Goal: Complete application form

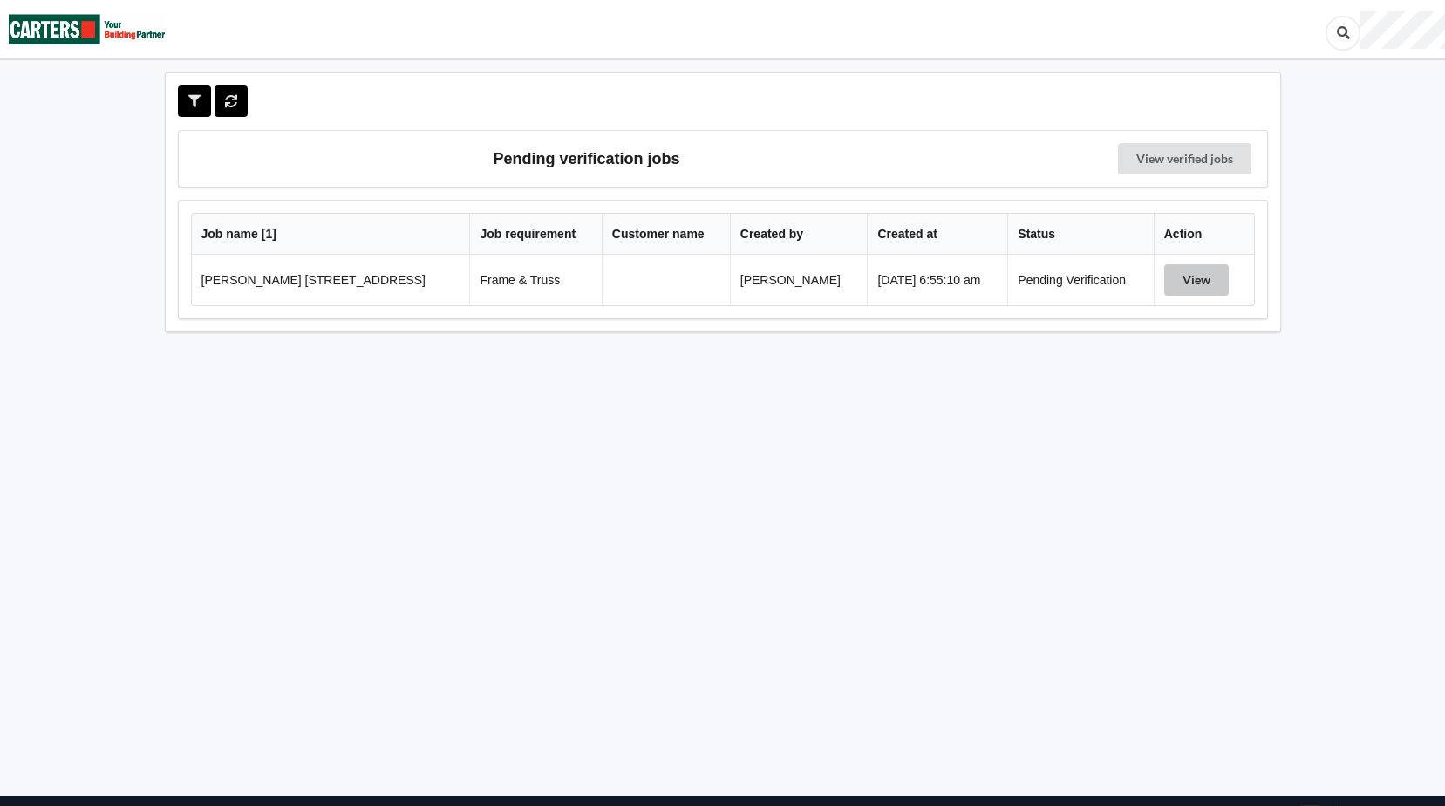
click at [1191, 279] on button "View" at bounding box center [1196, 279] width 65 height 31
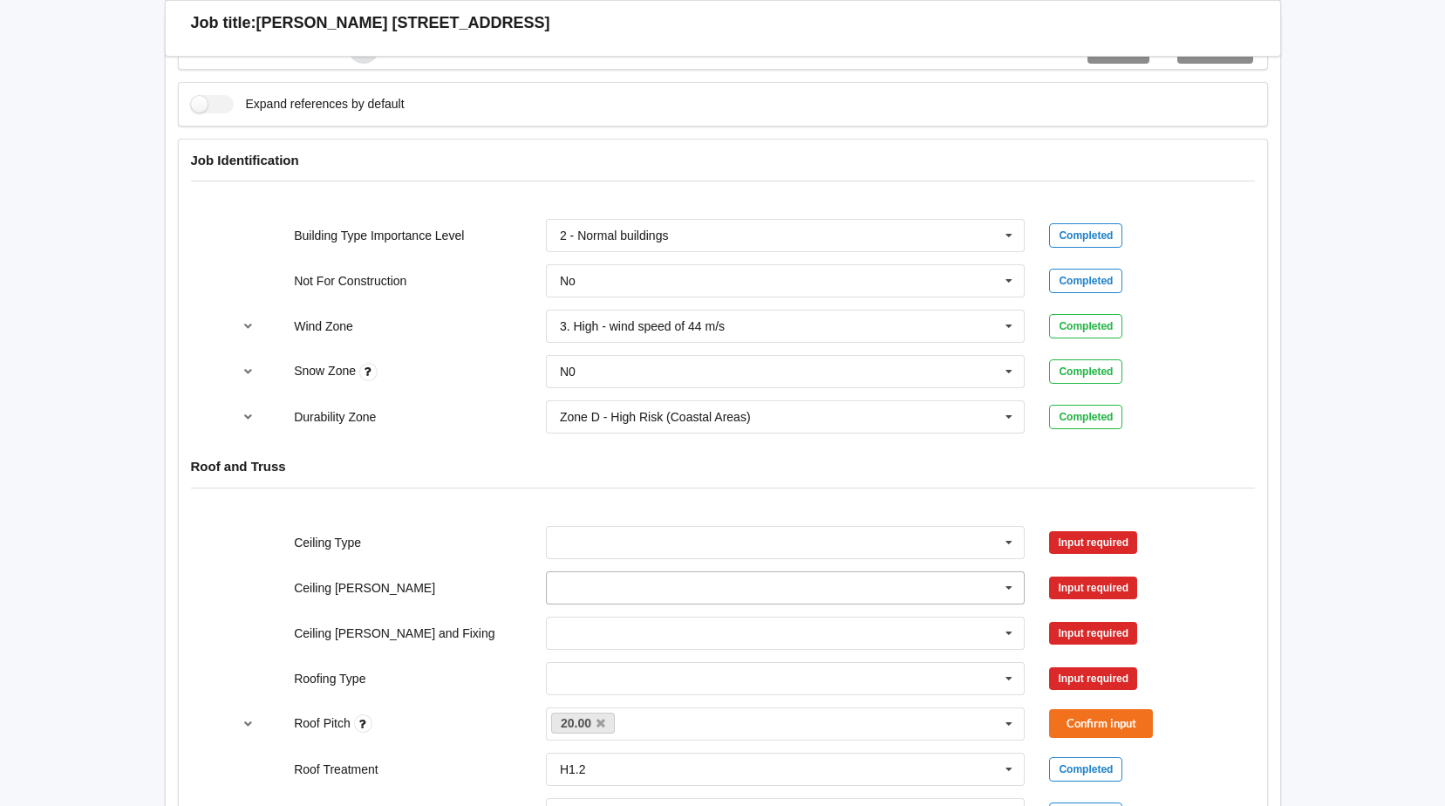
scroll to position [698, 0]
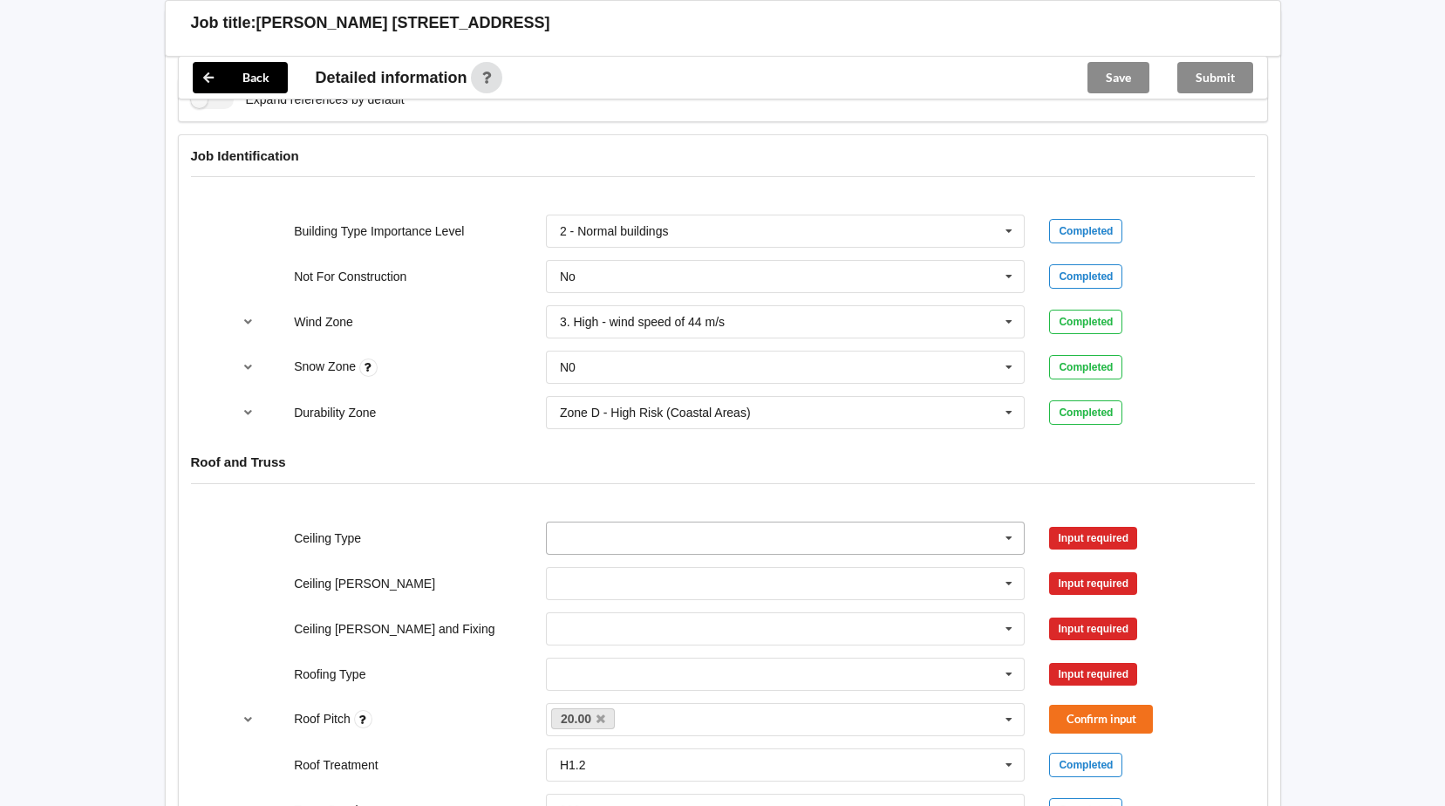
click at [1011, 537] on icon at bounding box center [1009, 538] width 26 height 32
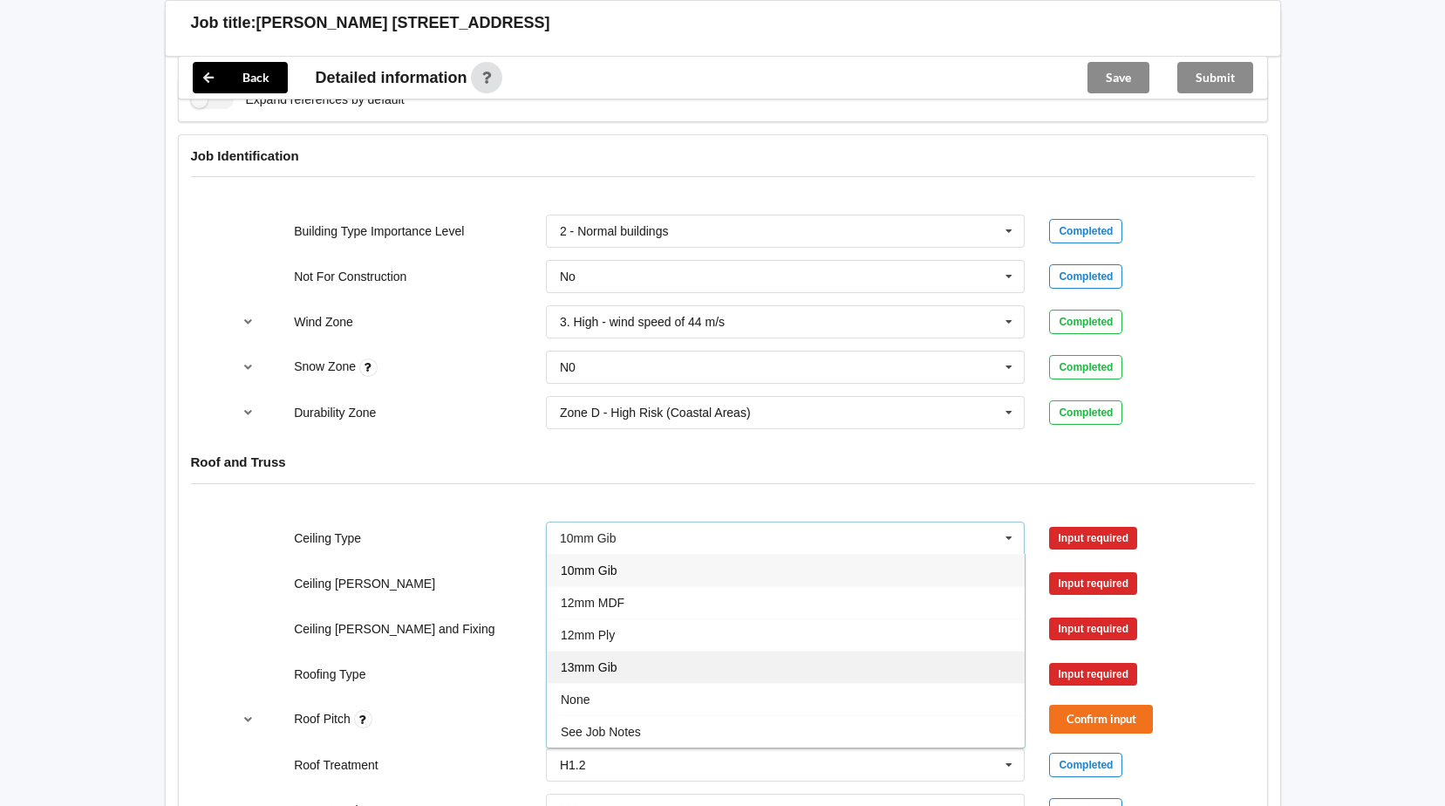
click at [611, 666] on span "13mm Gib" at bounding box center [589, 667] width 57 height 14
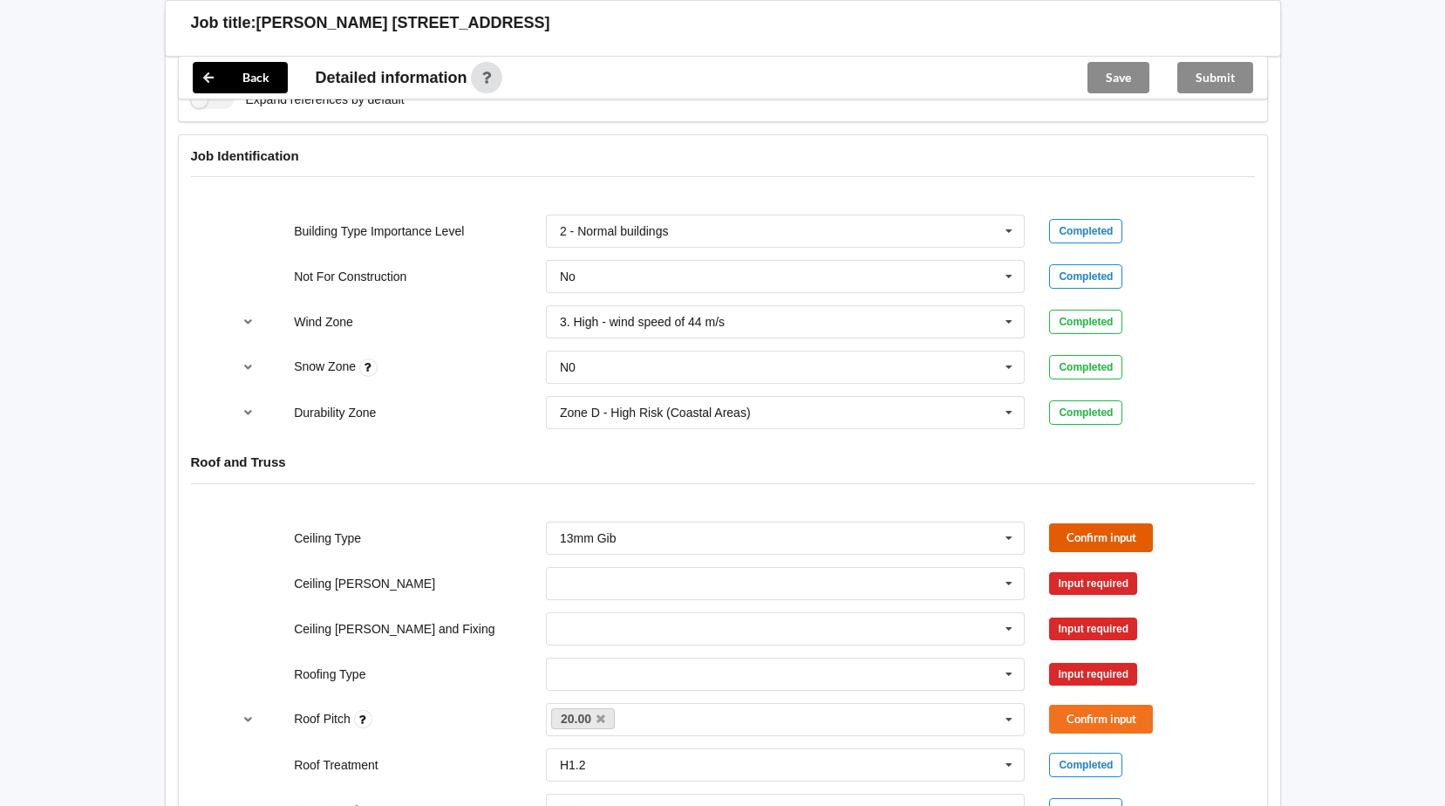
click at [1090, 545] on button "Confirm input" at bounding box center [1101, 537] width 104 height 29
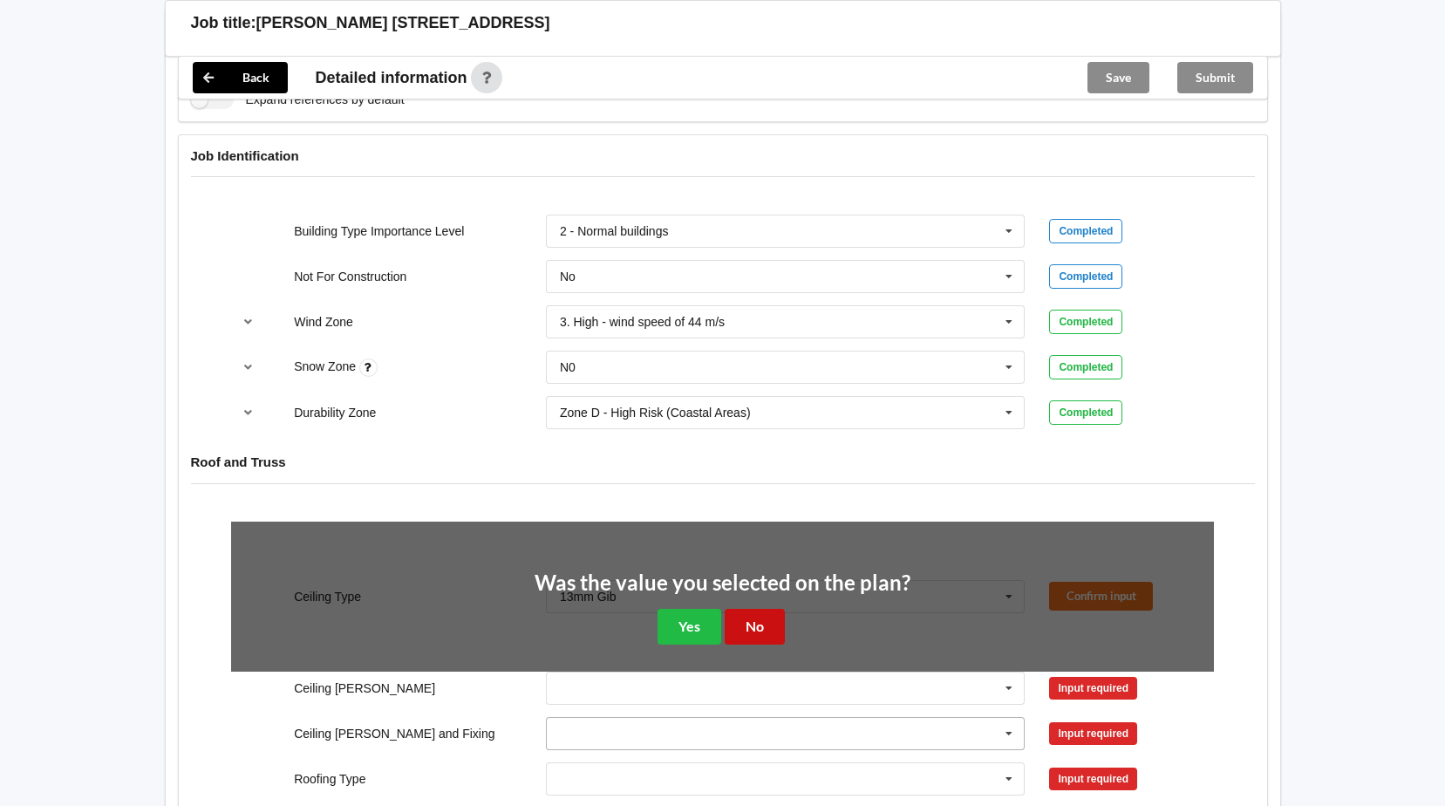
click at [745, 630] on button "No" at bounding box center [755, 627] width 60 height 36
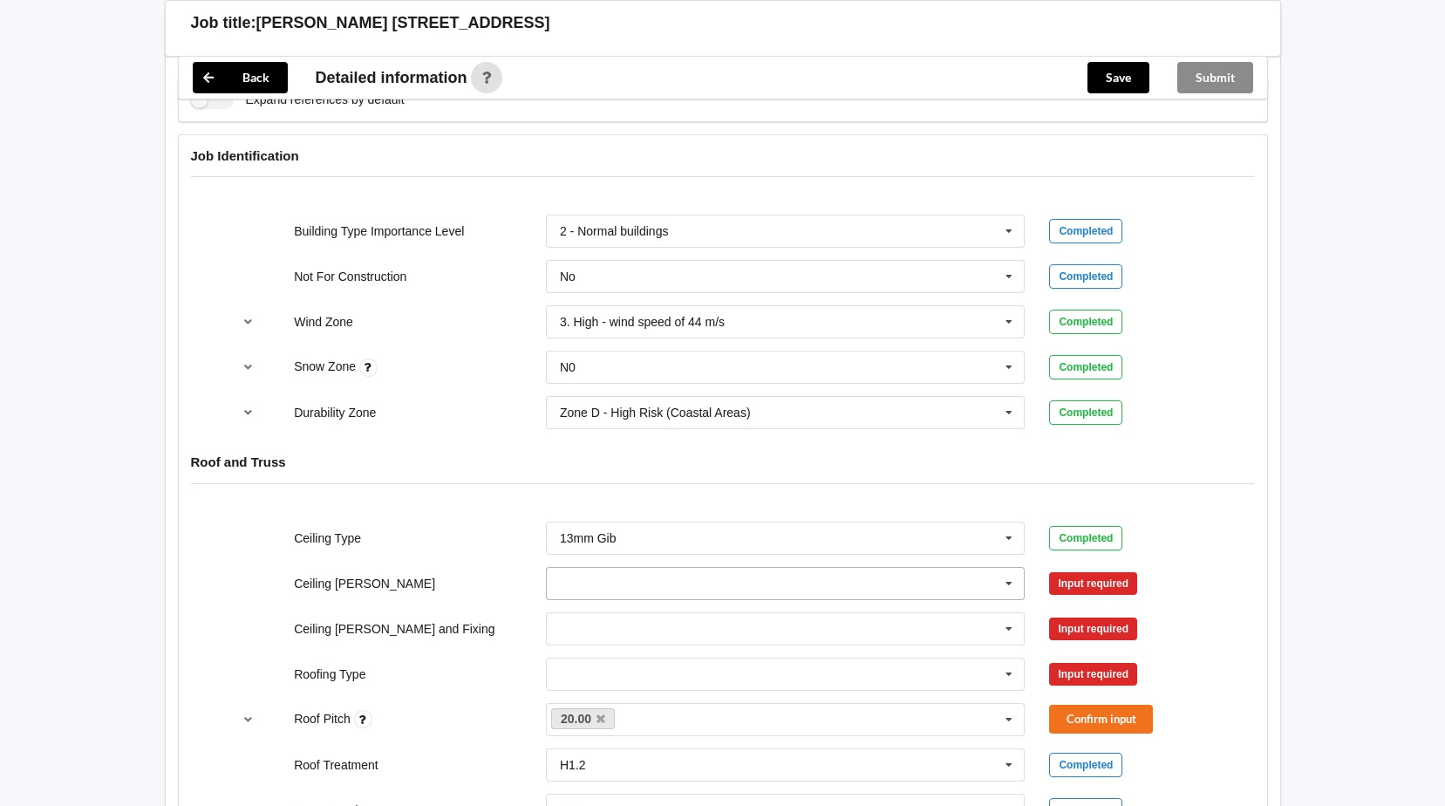
click at [1005, 581] on icon at bounding box center [1009, 584] width 26 height 32
click at [603, 677] on div "600mm" at bounding box center [786, 680] width 478 height 32
click at [1081, 582] on button "Confirm input" at bounding box center [1101, 582] width 104 height 29
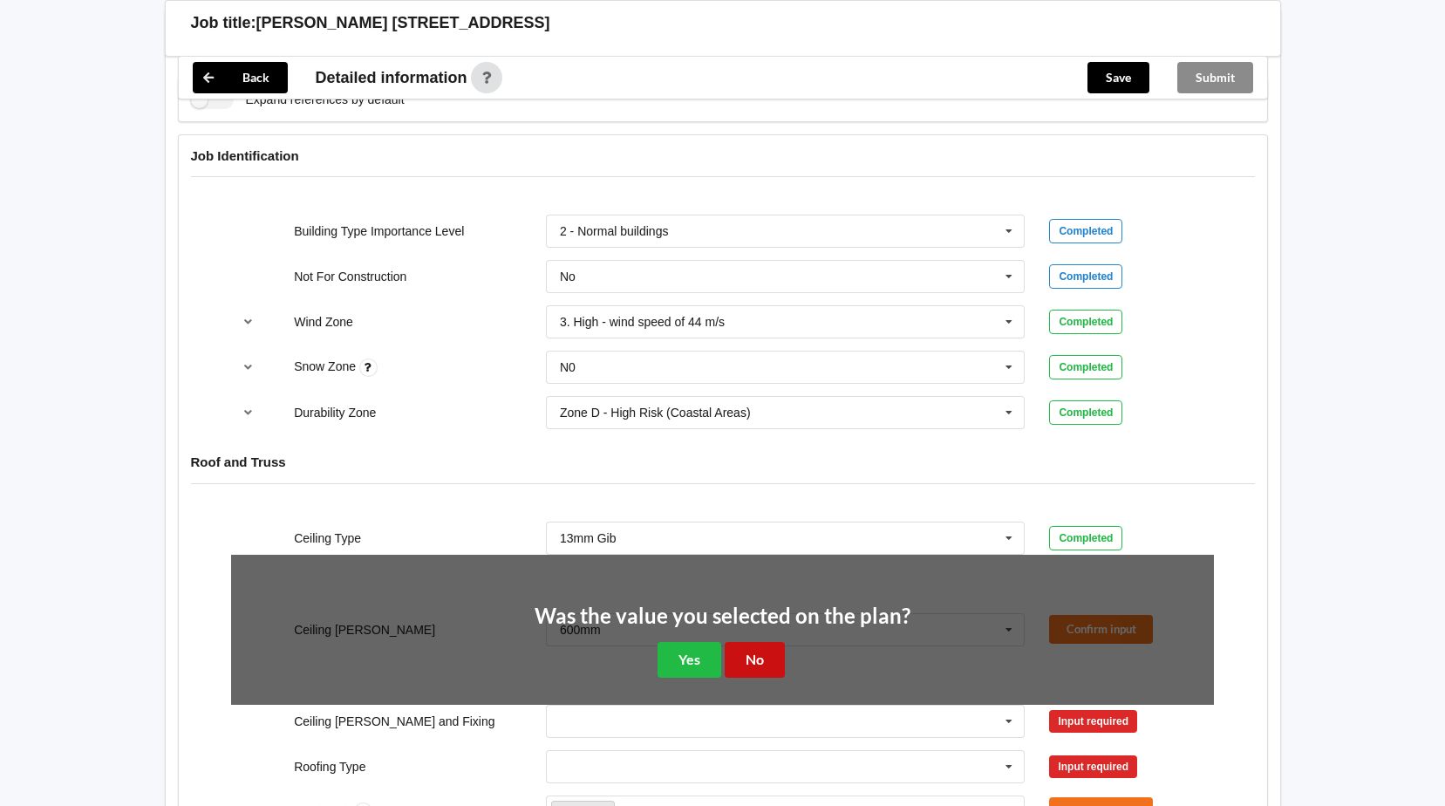
click at [745, 659] on button "No" at bounding box center [755, 660] width 60 height 36
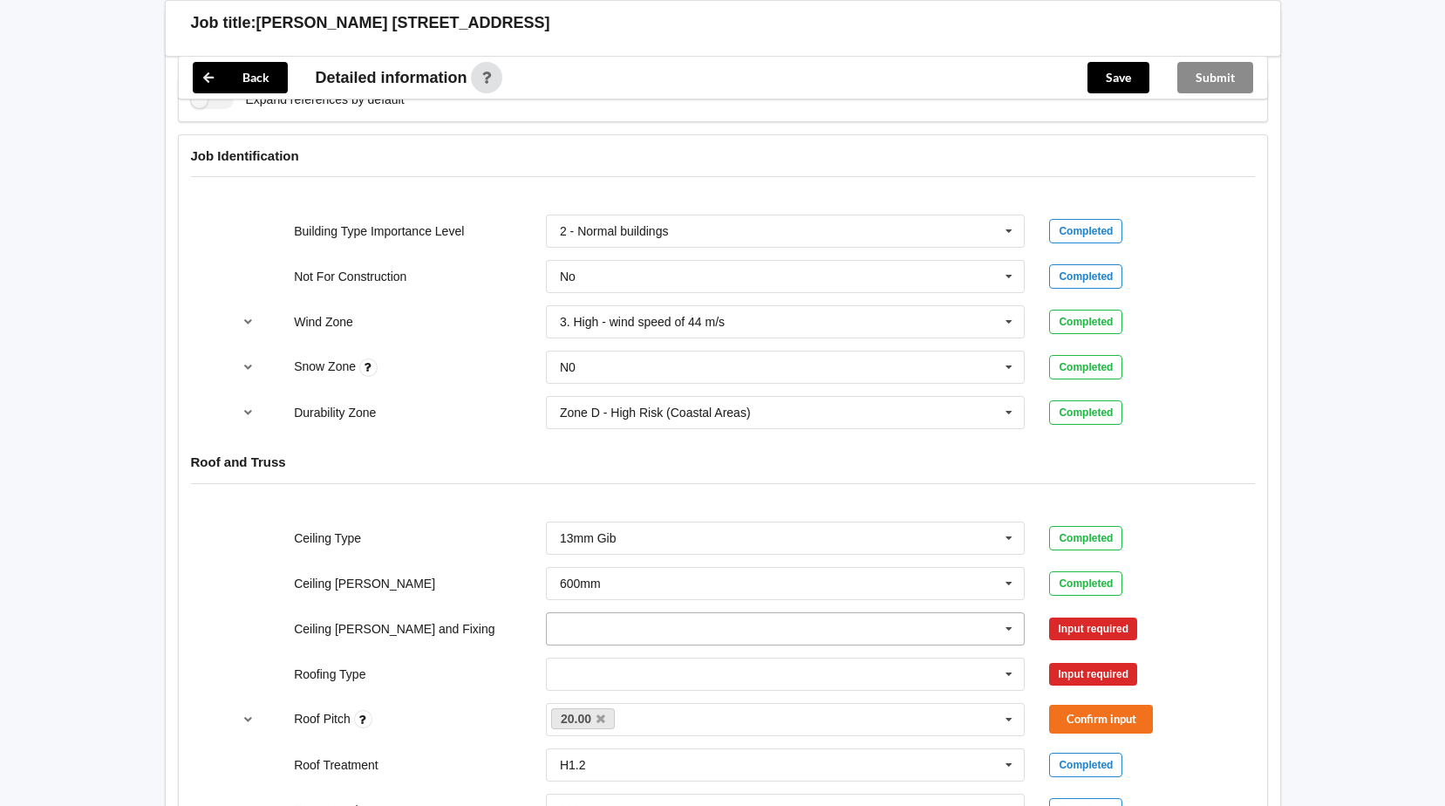
click at [1006, 630] on icon at bounding box center [1009, 629] width 26 height 32
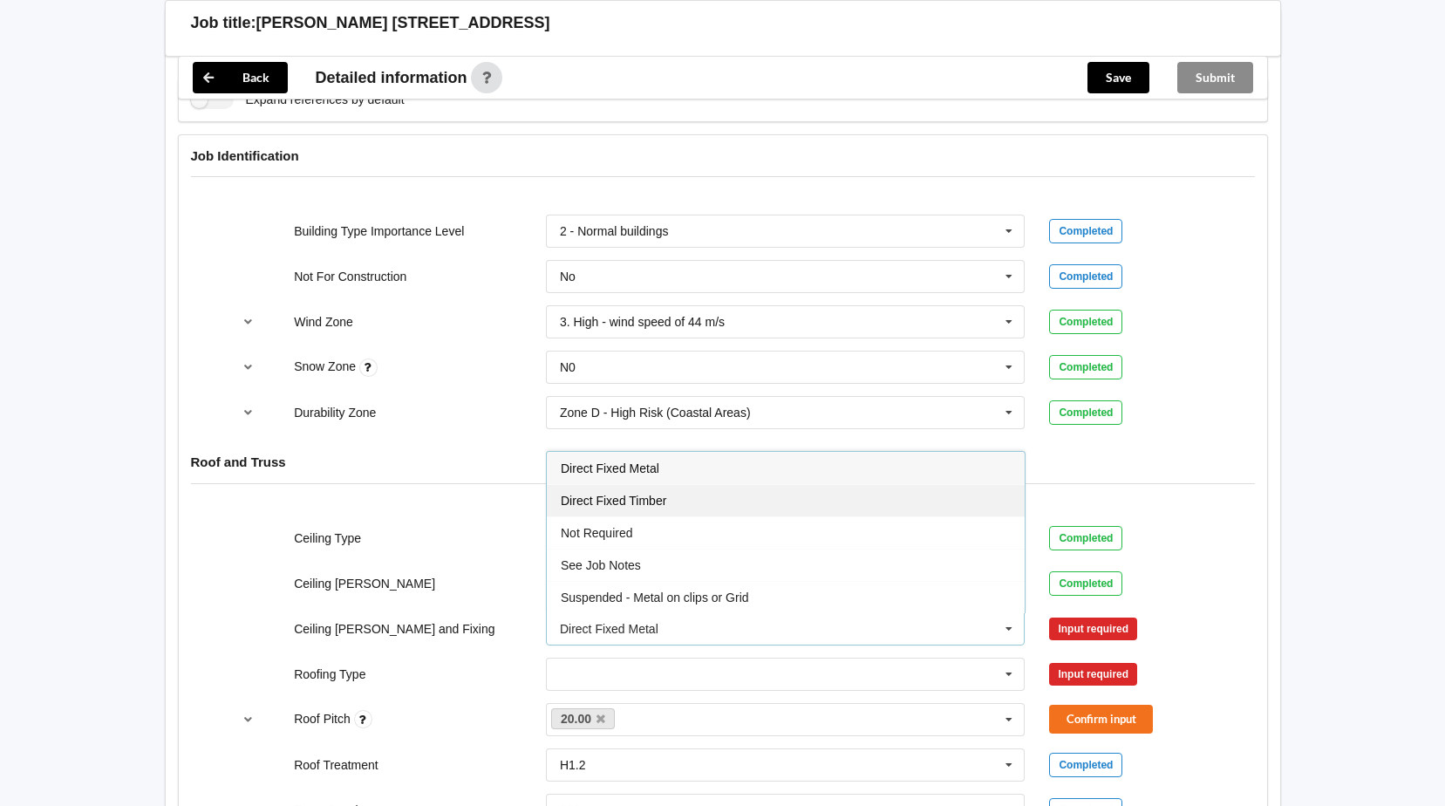
click at [660, 500] on span "Direct Fixed Timber" at bounding box center [614, 500] width 106 height 14
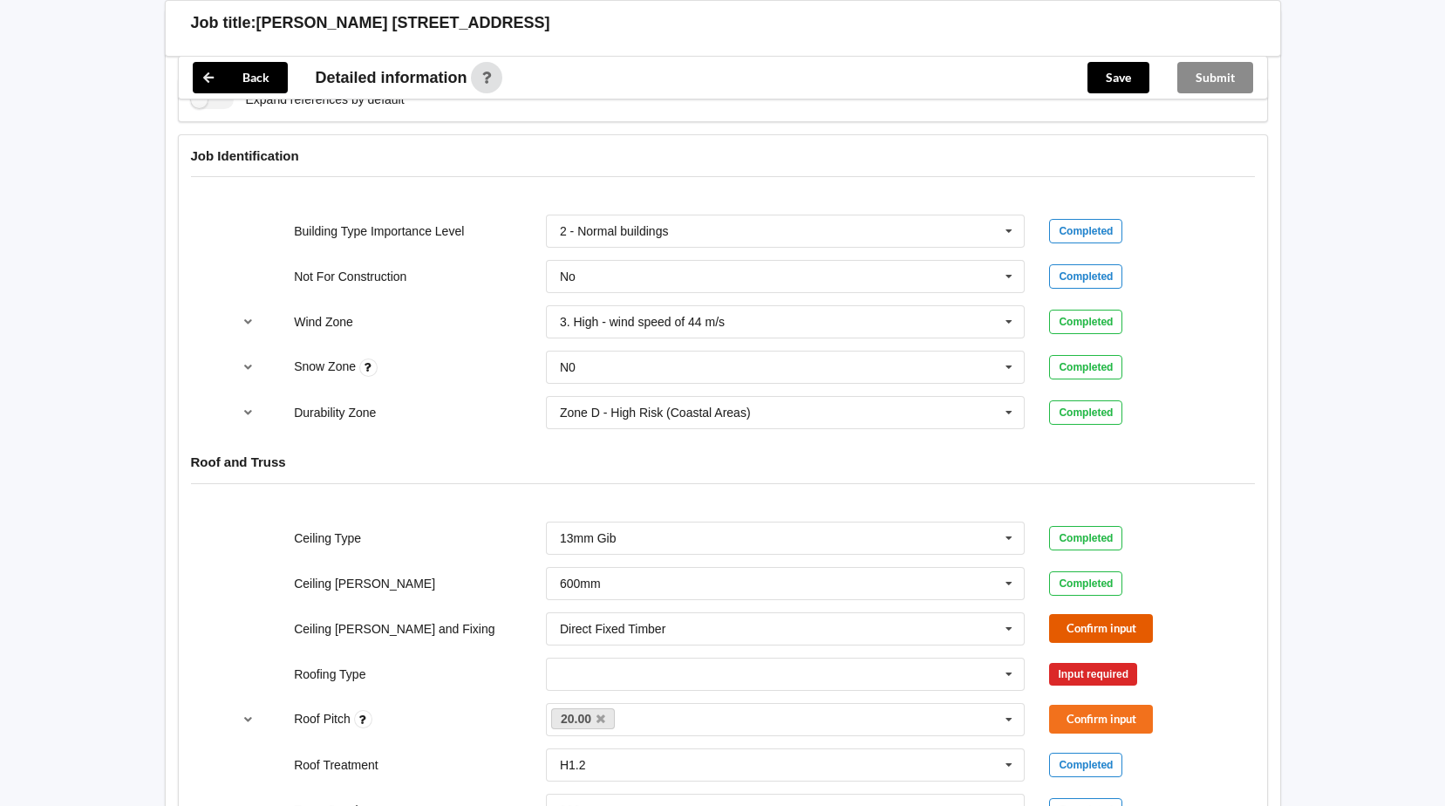
click at [1078, 627] on button "Confirm input" at bounding box center [1101, 628] width 104 height 29
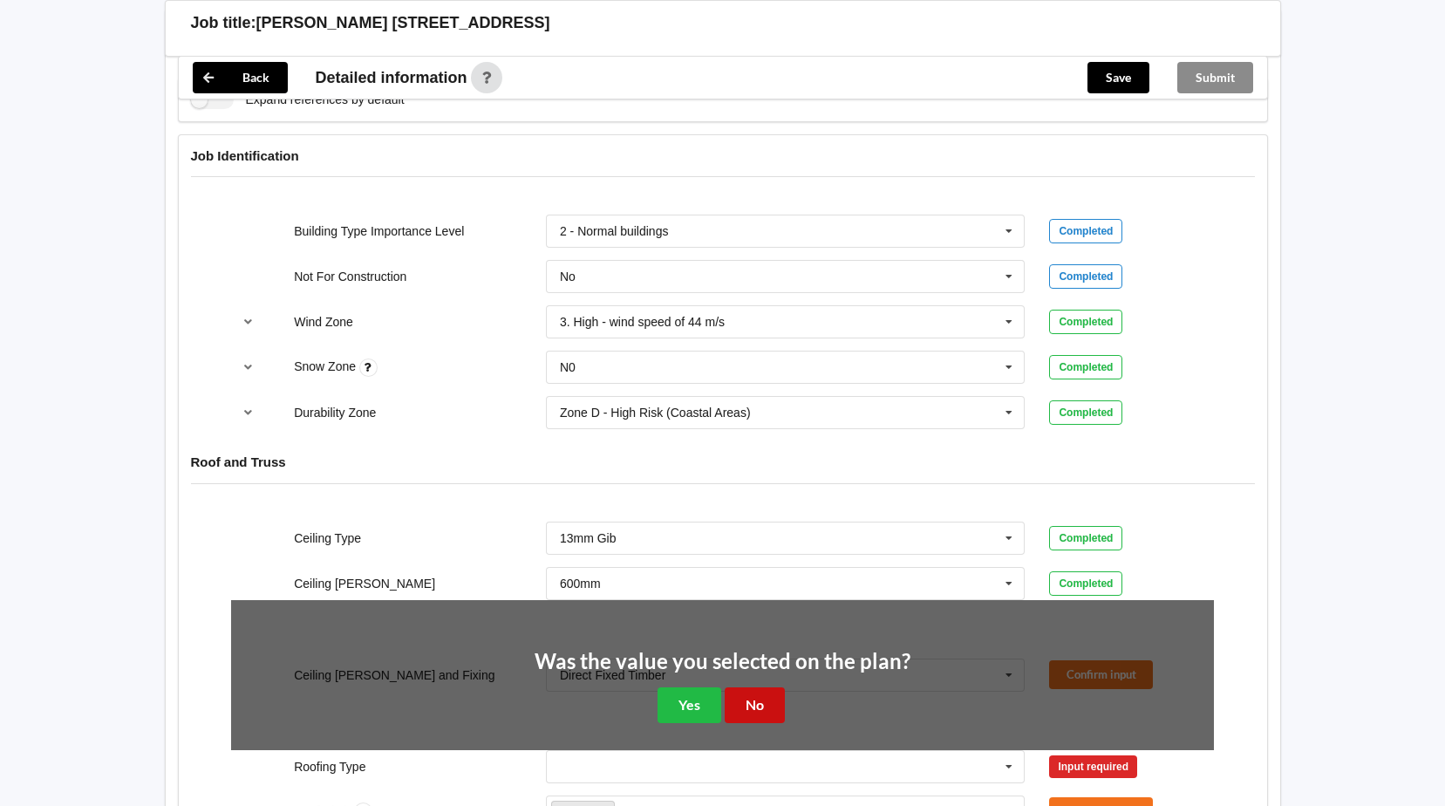
click at [749, 711] on button "No" at bounding box center [755, 705] width 60 height 36
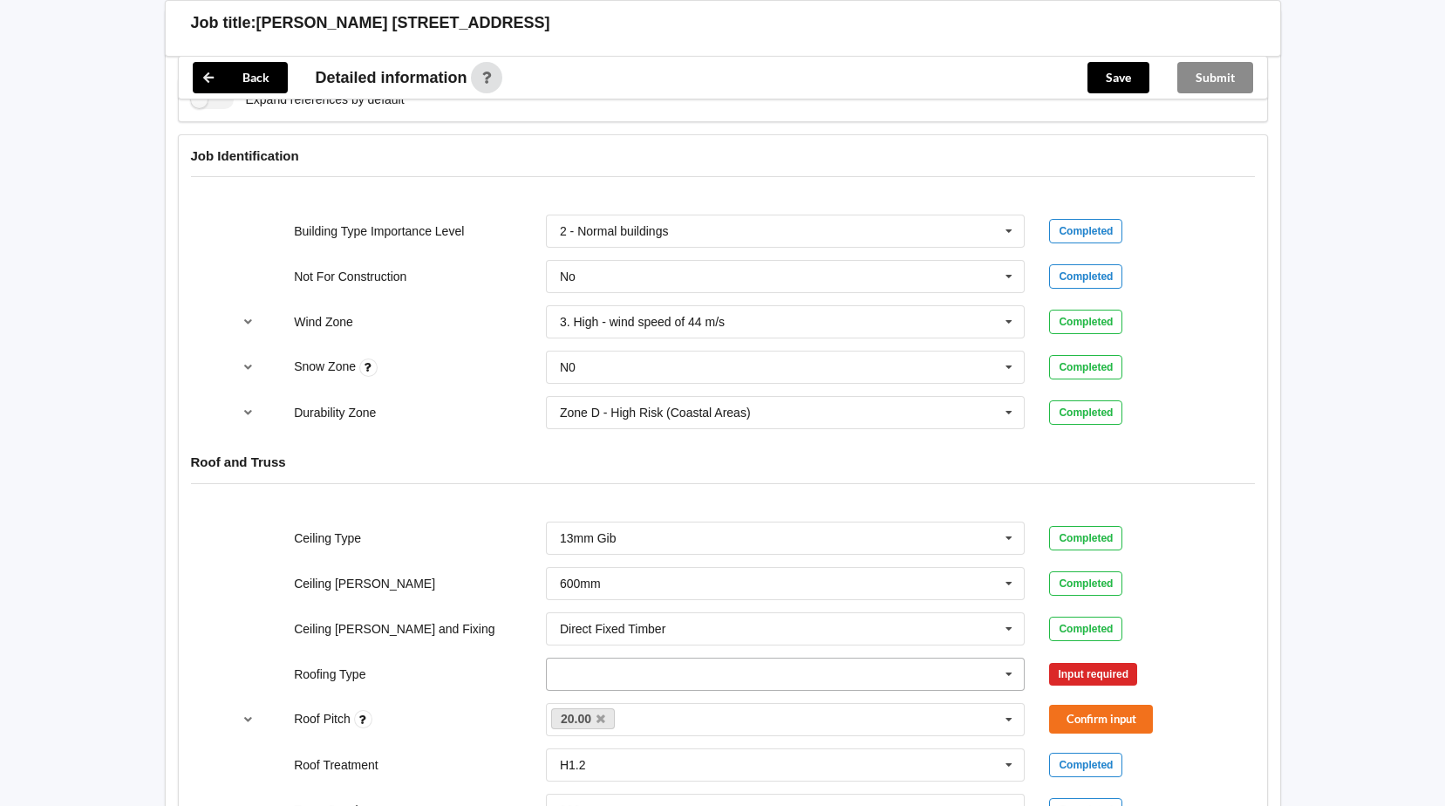
scroll to position [785, 0]
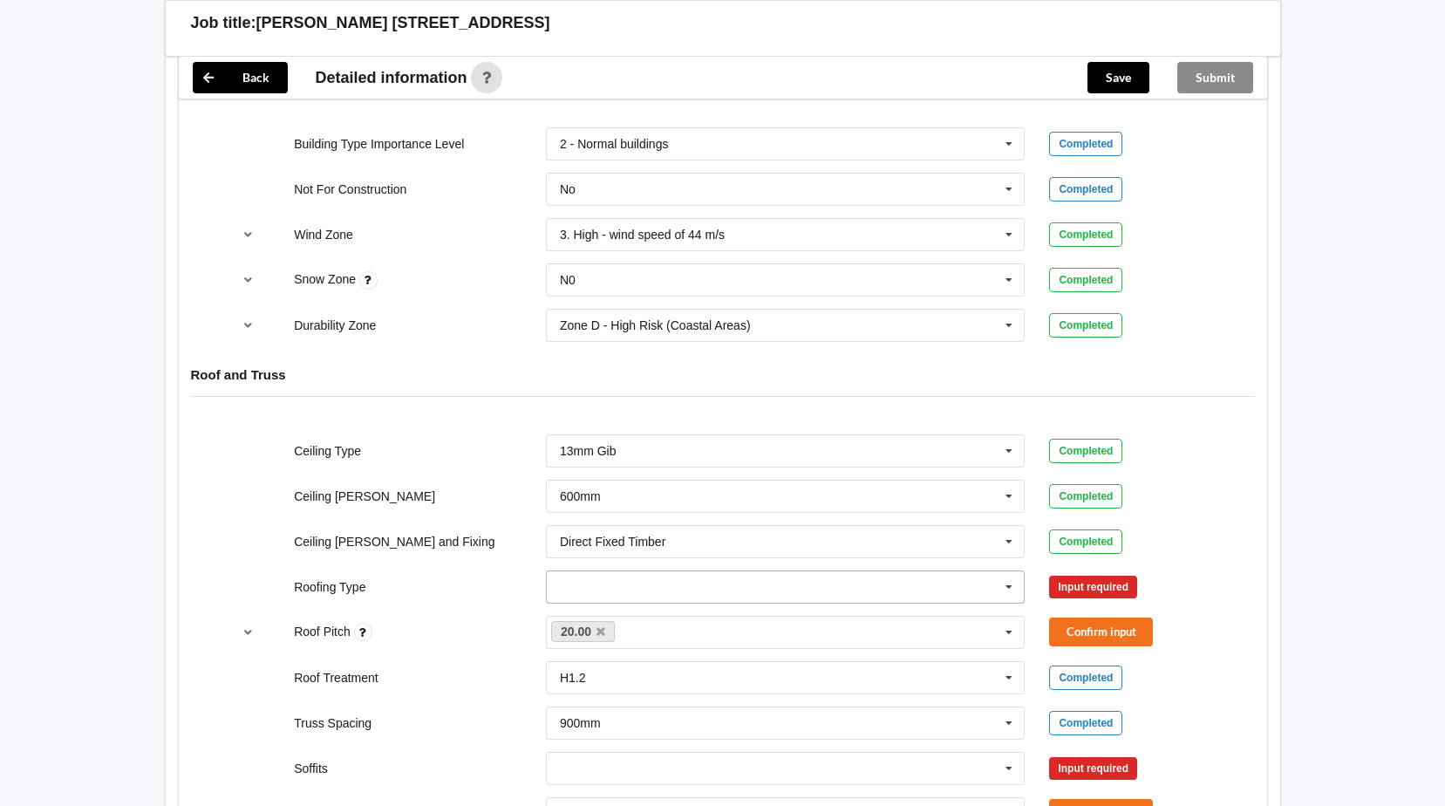
click at [1008, 585] on icon at bounding box center [1009, 587] width 26 height 32
drag, startPoint x: 598, startPoint y: 618, endPoint x: 741, endPoint y: 637, distance: 144.3
click at [599, 619] on span "1. [GEOGRAPHIC_DATA]" at bounding box center [631, 619] width 140 height 14
click at [1106, 584] on button "Confirm input" at bounding box center [1101, 586] width 104 height 29
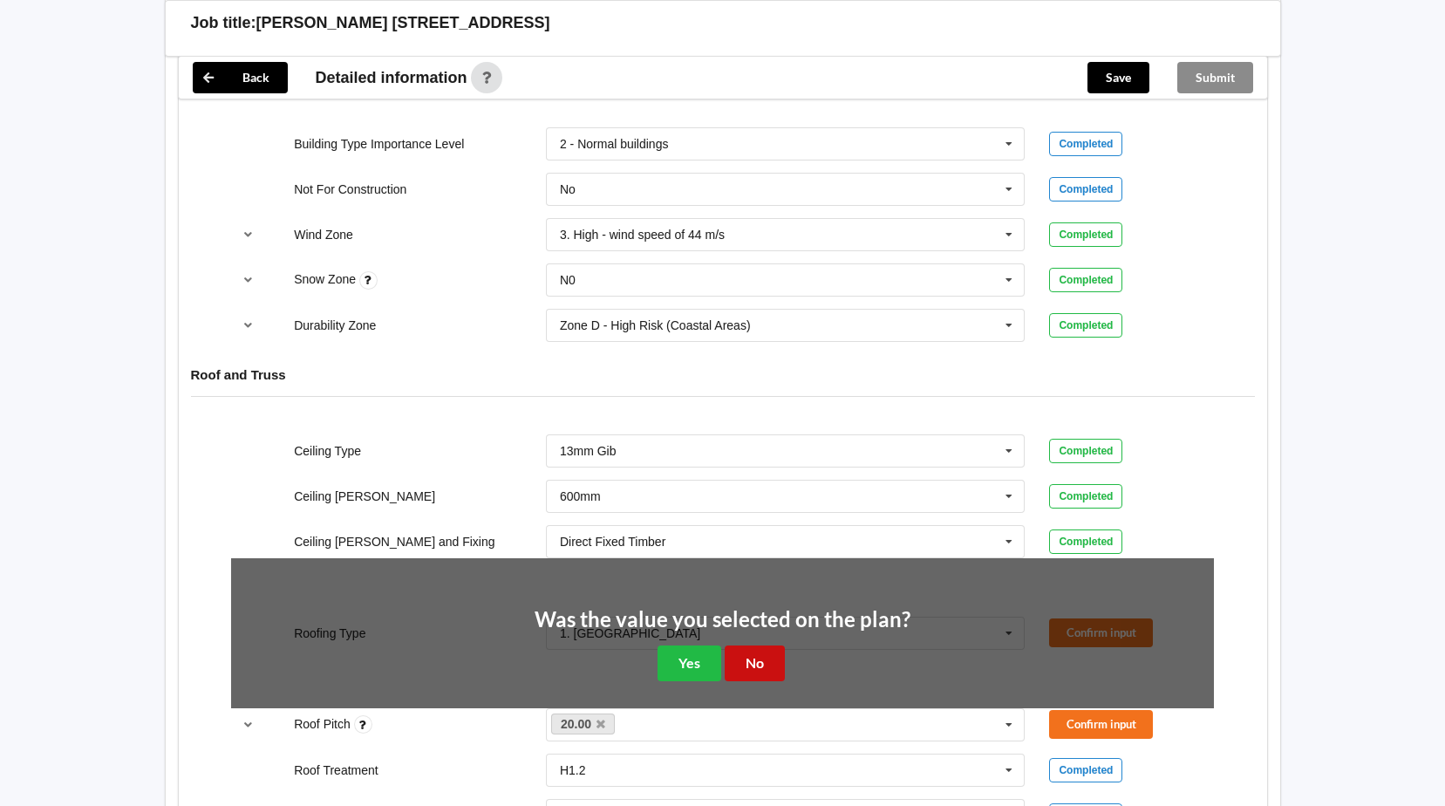
click at [774, 664] on button "No" at bounding box center [755, 663] width 60 height 36
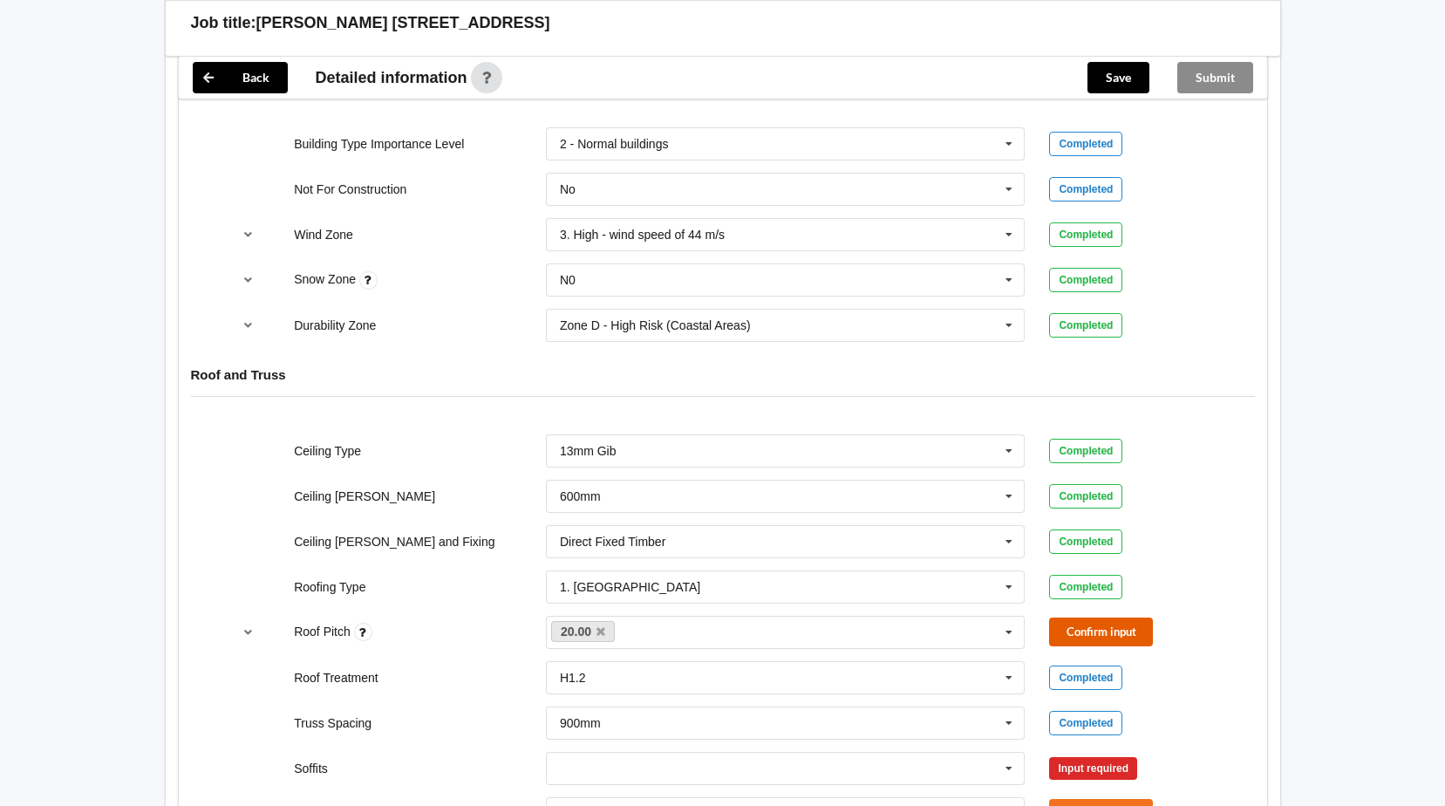
click at [1085, 636] on button "Confirm input" at bounding box center [1101, 631] width 104 height 29
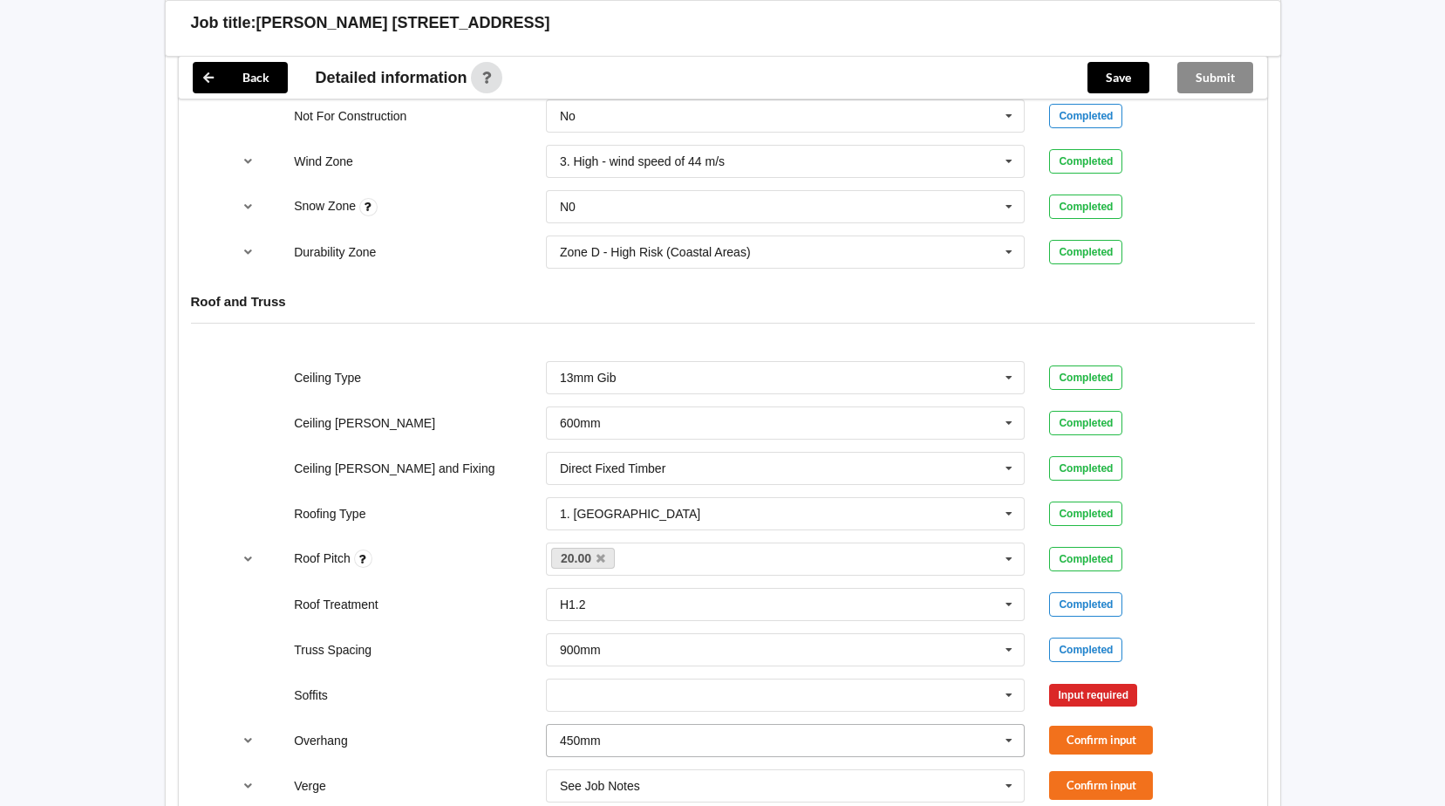
scroll to position [959, 0]
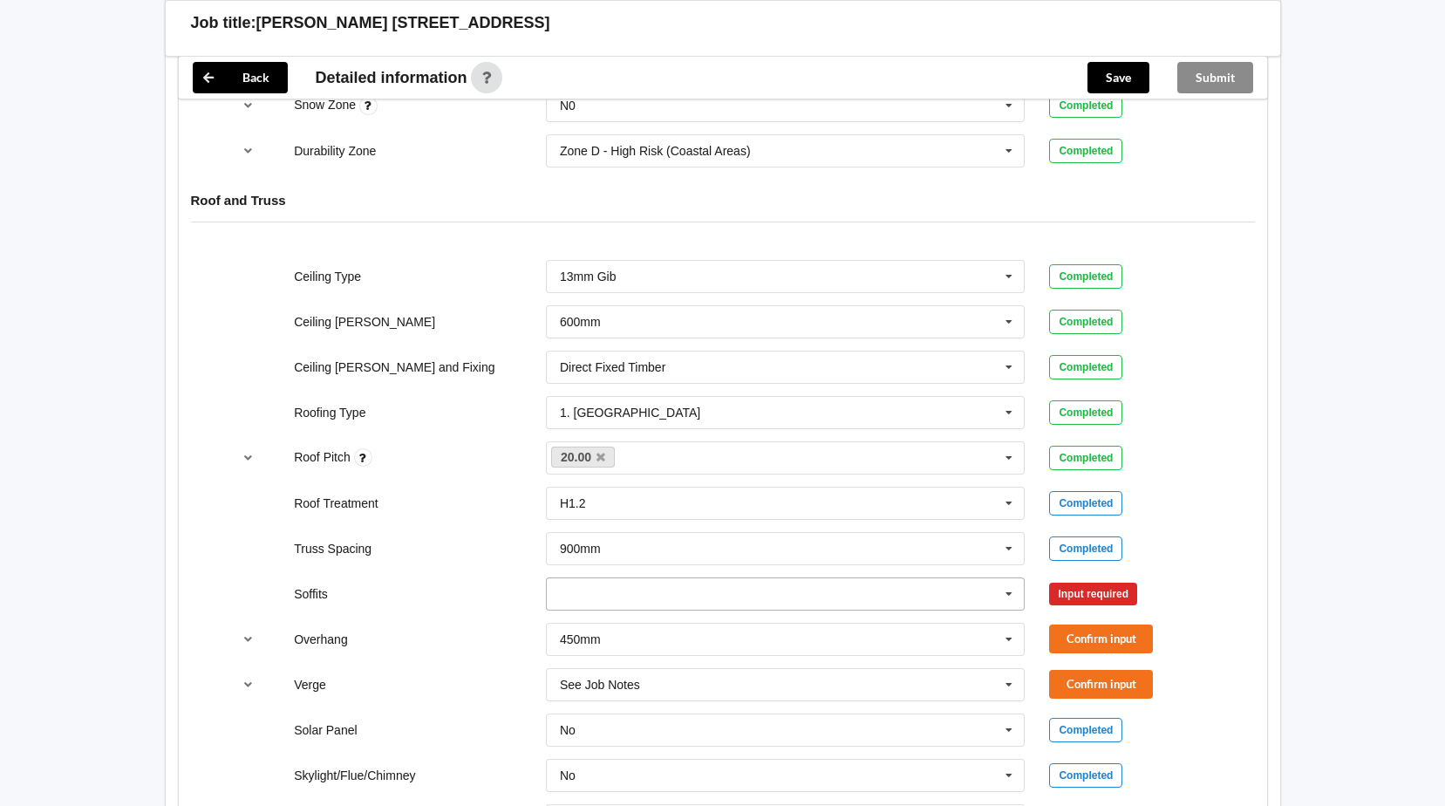
click at [1004, 594] on icon at bounding box center [1009, 594] width 26 height 32
click at [596, 622] on div "Boxed" at bounding box center [786, 625] width 478 height 32
click at [1118, 593] on button "Confirm input" at bounding box center [1101, 593] width 104 height 29
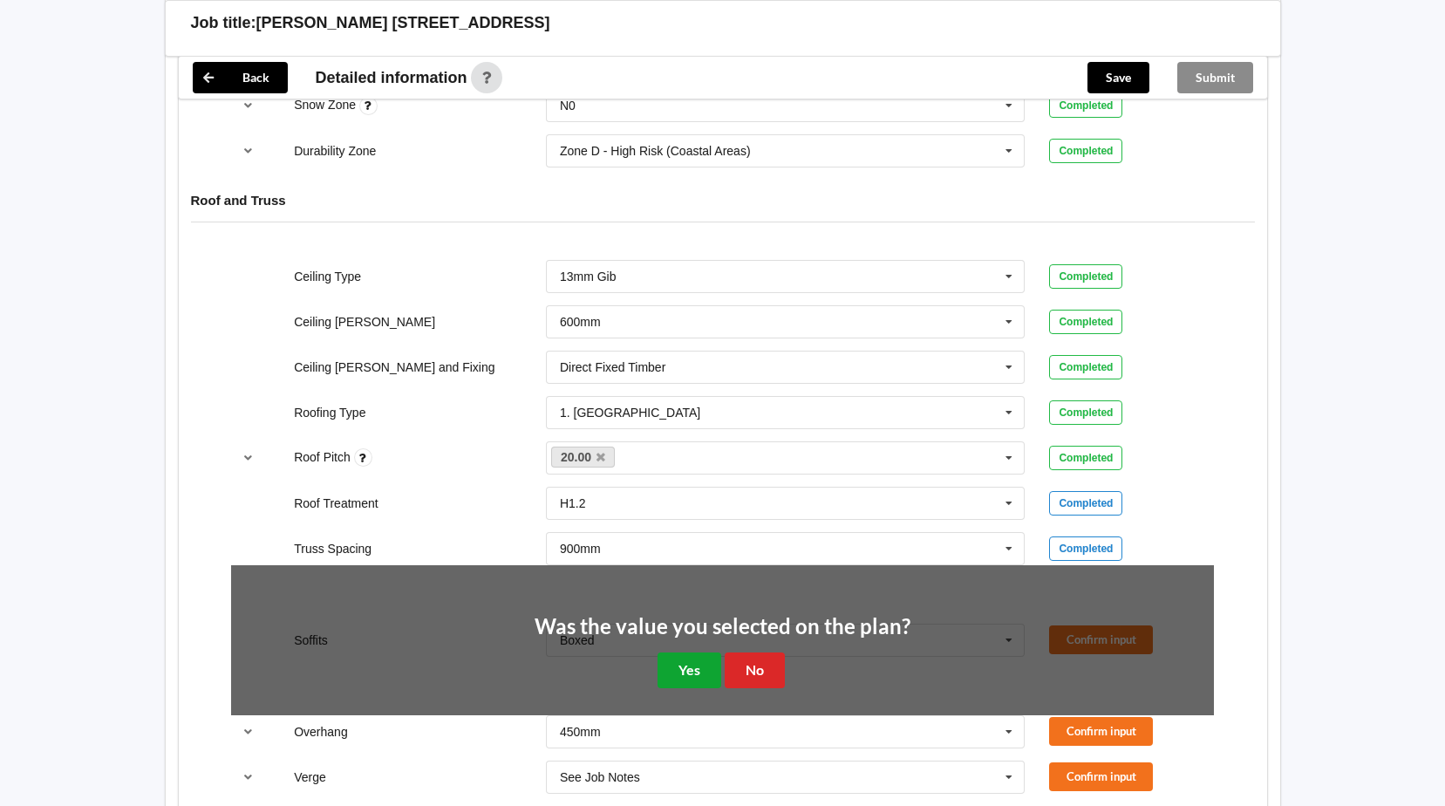
click at [680, 671] on button "Yes" at bounding box center [689, 670] width 64 height 36
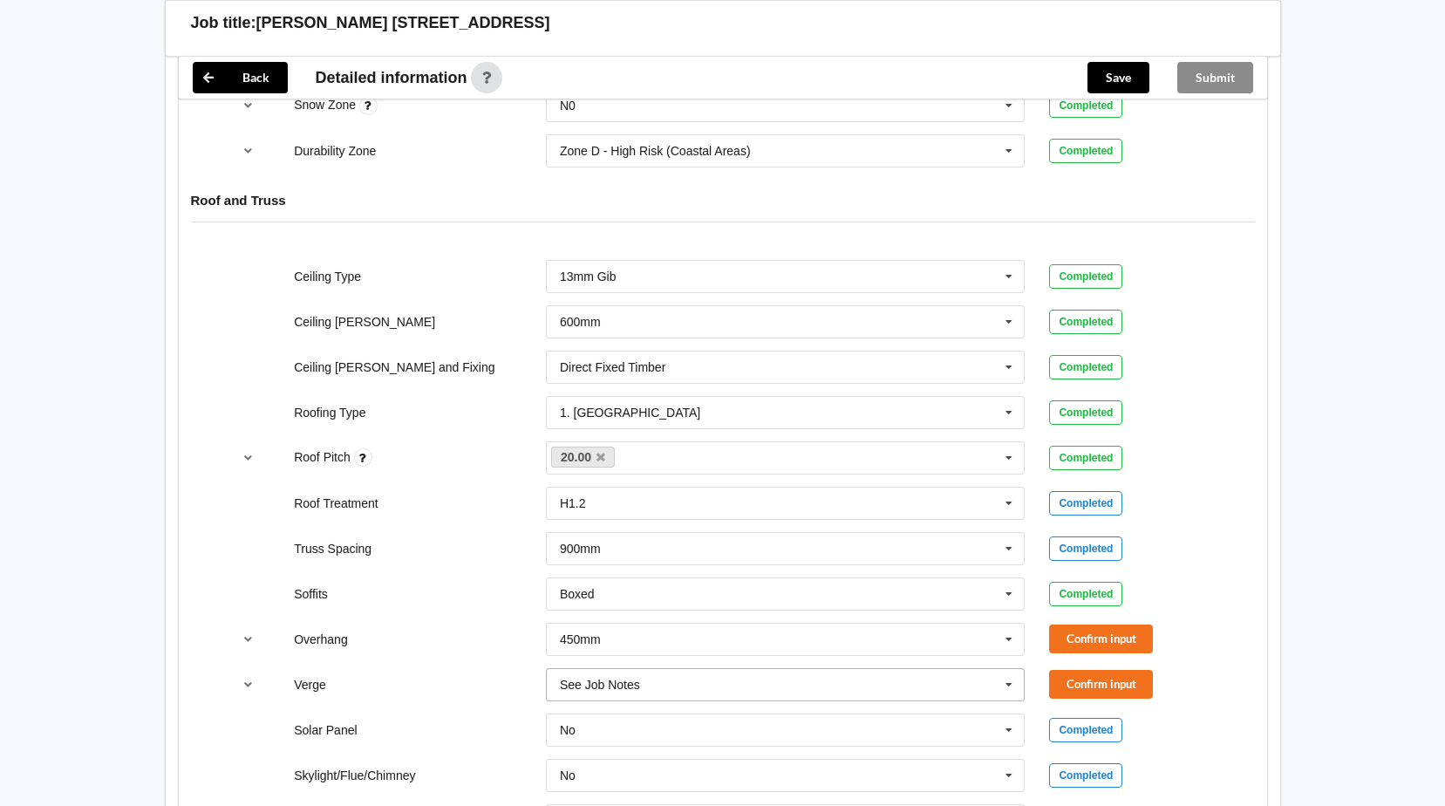
click at [1005, 684] on icon at bounding box center [1009, 685] width 26 height 32
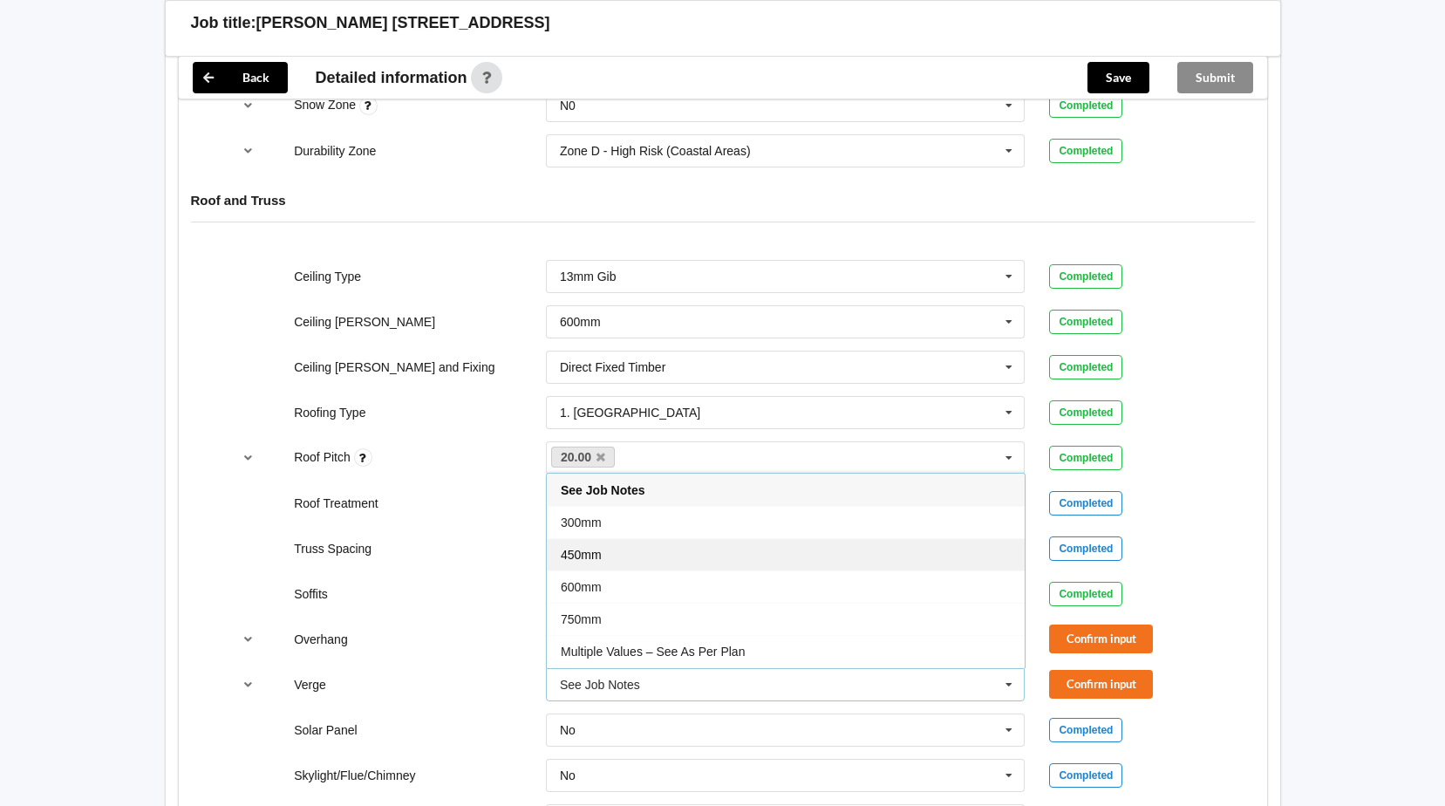
click at [588, 551] on span "450mm" at bounding box center [581, 555] width 41 height 14
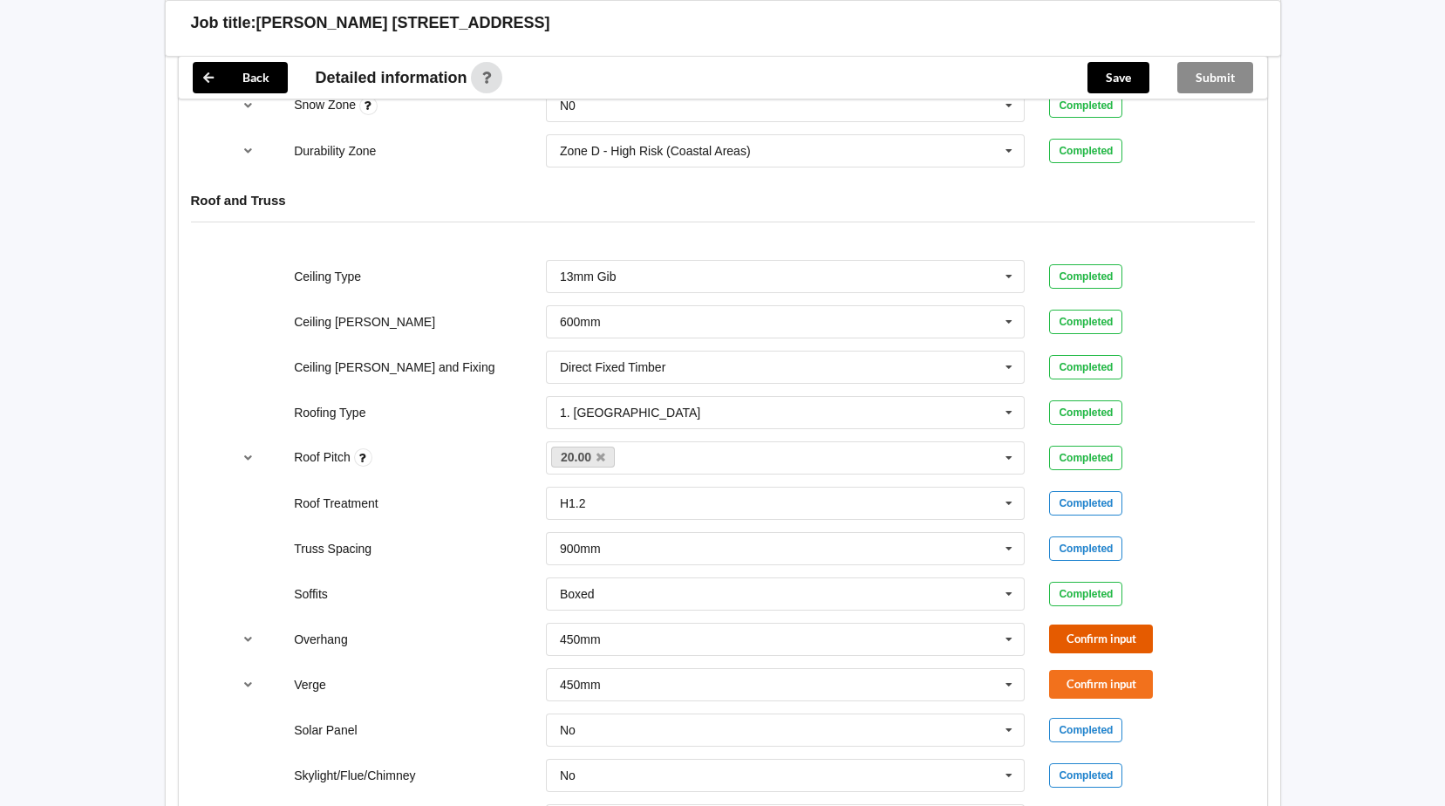
click at [1125, 634] on button "Confirm input" at bounding box center [1101, 638] width 104 height 29
click at [1097, 684] on button "Confirm input" at bounding box center [1101, 684] width 104 height 29
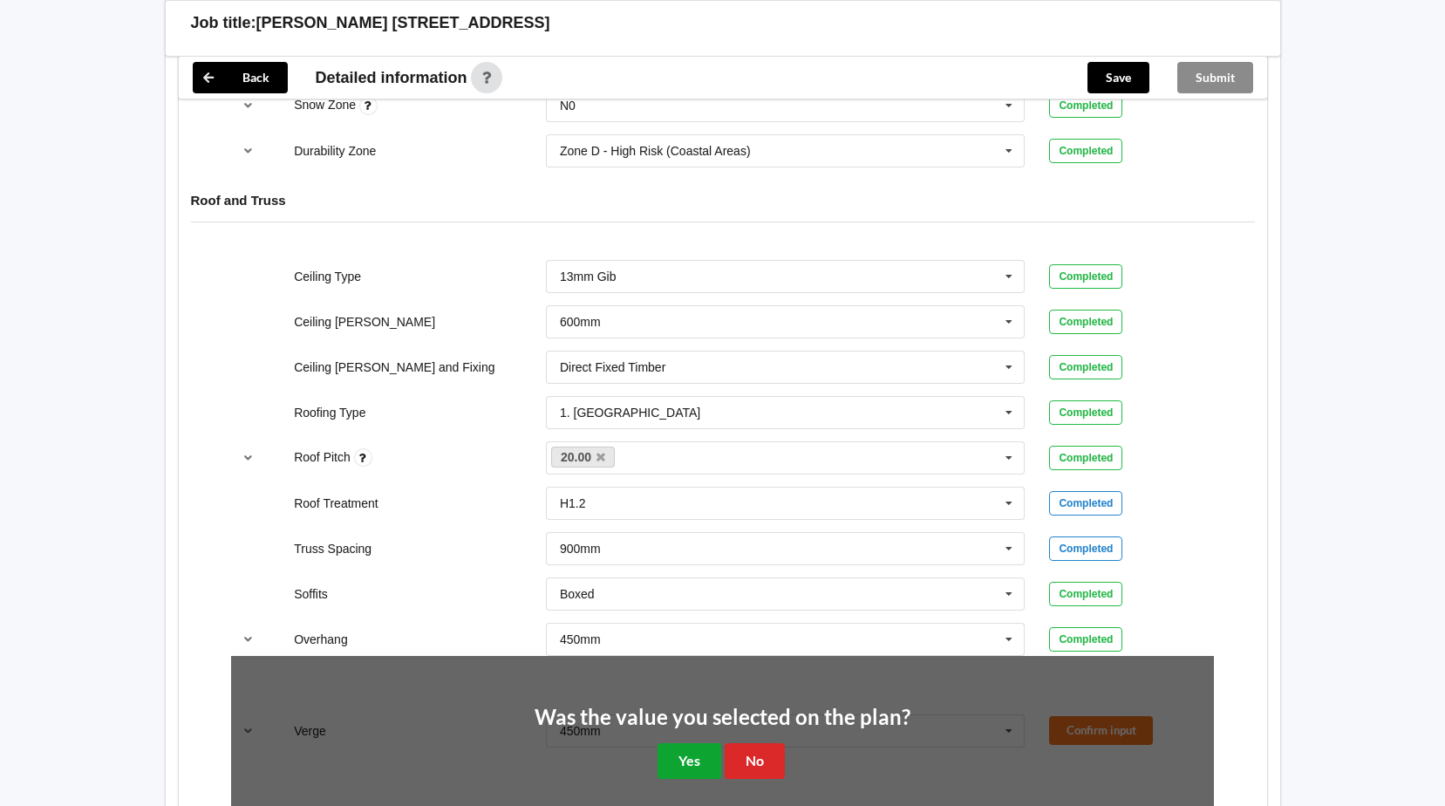
click at [696, 754] on button "Yes" at bounding box center [689, 761] width 64 height 36
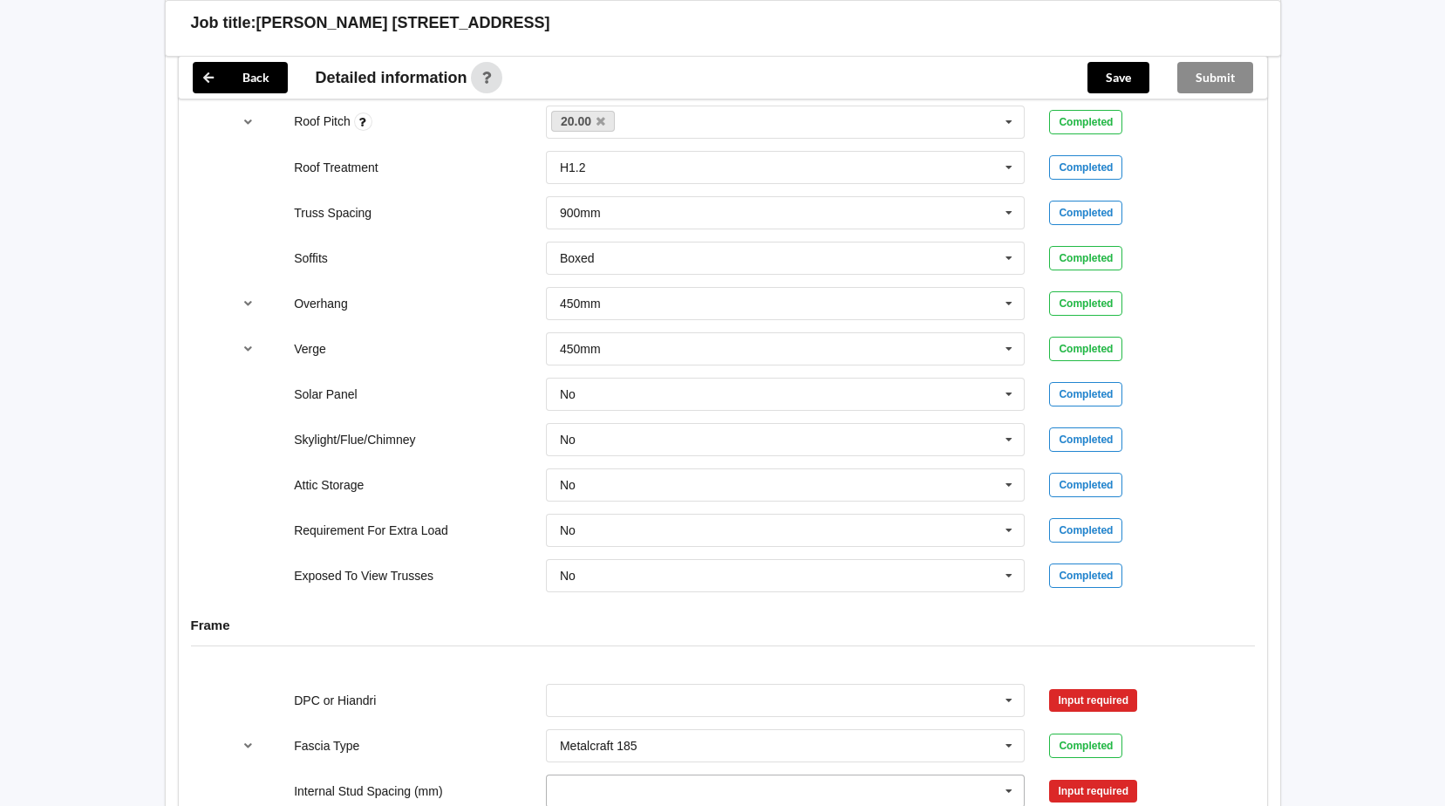
scroll to position [1395, 0]
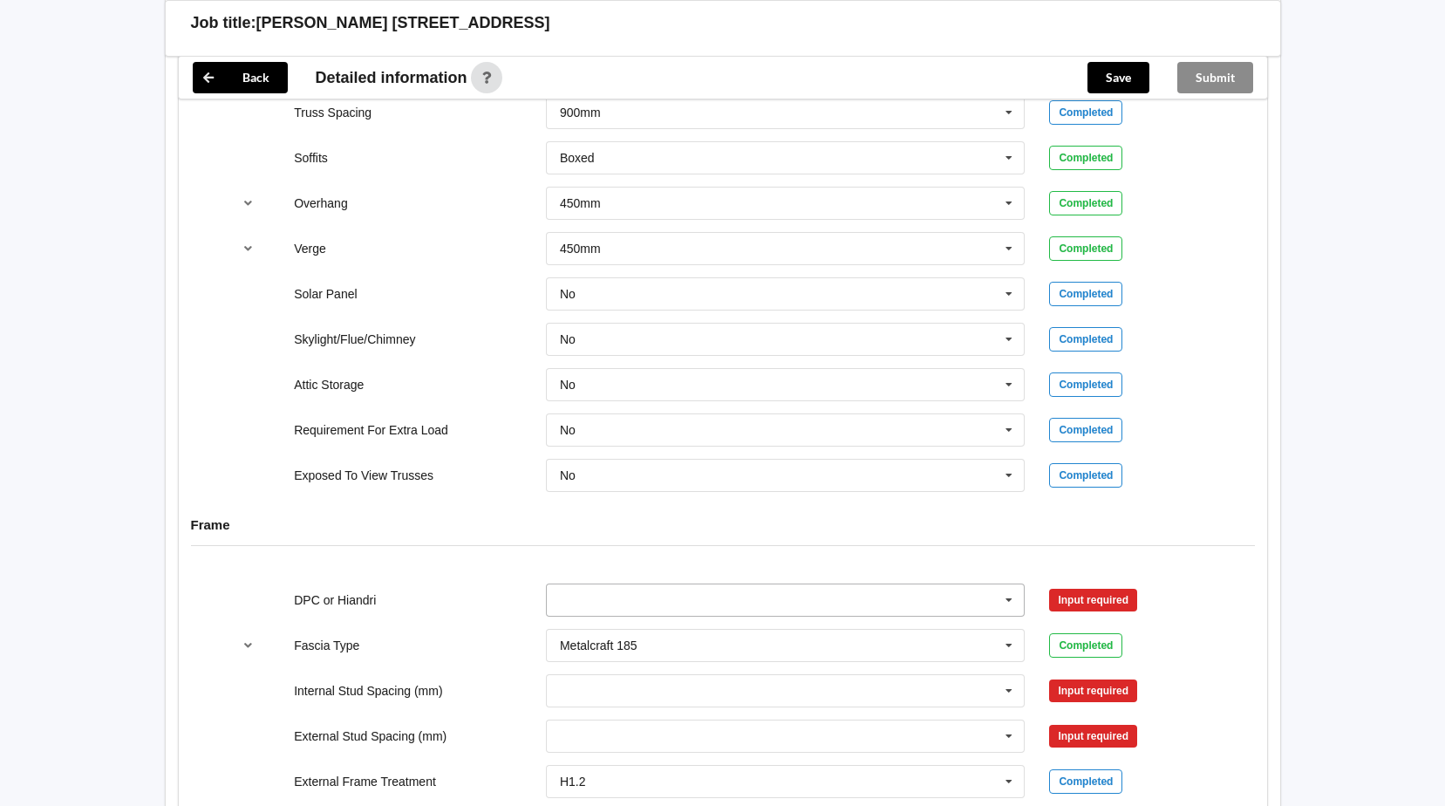
click at [1013, 596] on icon at bounding box center [1009, 600] width 26 height 32
drag, startPoint x: 594, startPoint y: 629, endPoint x: 701, endPoint y: 627, distance: 107.3
click at [607, 629] on span "DPC Fitted" at bounding box center [590, 632] width 59 height 14
click at [1081, 602] on button "Confirm input" at bounding box center [1101, 599] width 104 height 29
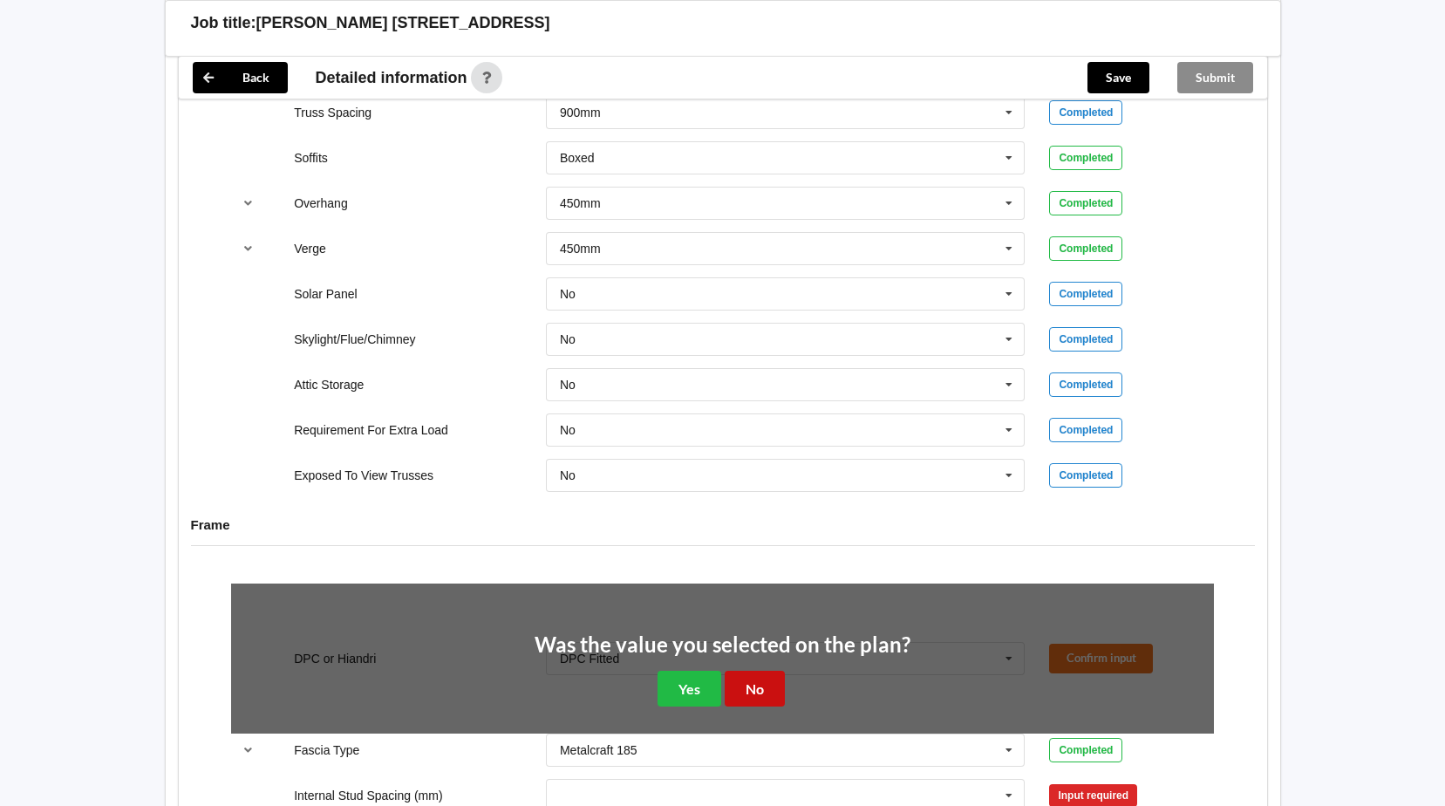
click at [761, 690] on button "No" at bounding box center [755, 688] width 60 height 36
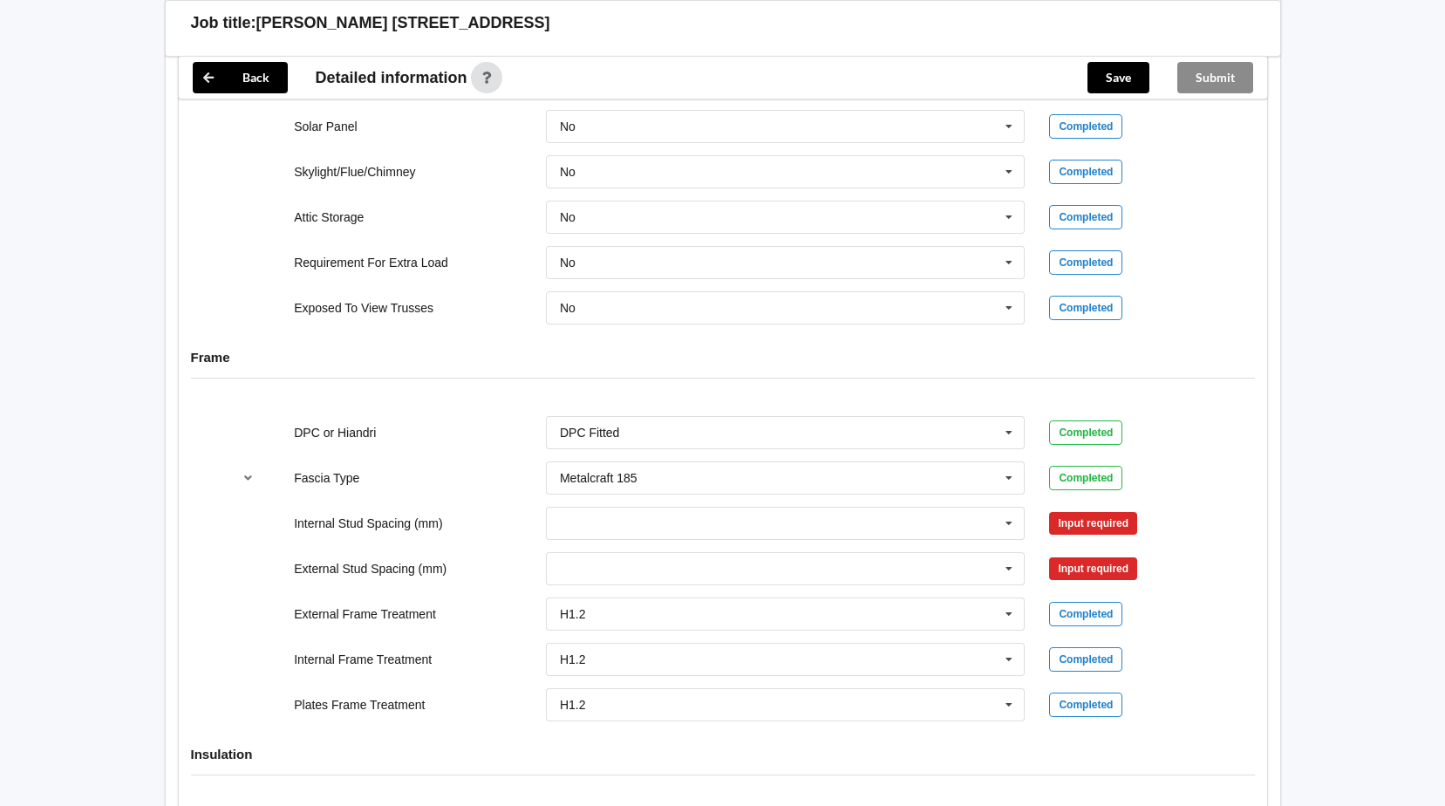
scroll to position [1569, 0]
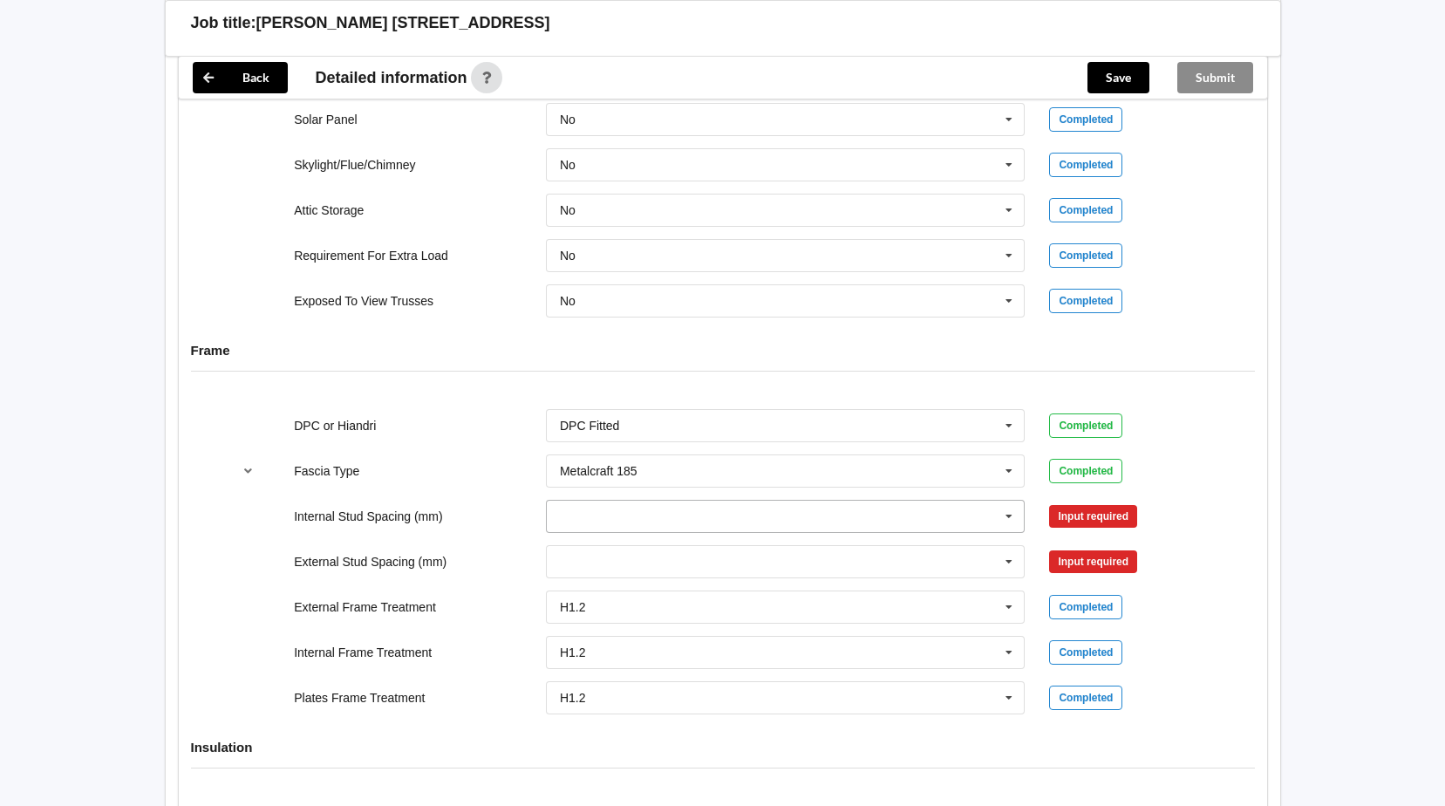
click at [1011, 516] on icon at bounding box center [1009, 516] width 26 height 32
drag, startPoint x: 727, startPoint y: 709, endPoint x: 908, endPoint y: 658, distance: 187.4
click at [737, 709] on span "Multiple Values – See As Per Plan" at bounding box center [653, 710] width 184 height 14
click at [1140, 521] on button "Confirm input" at bounding box center [1101, 515] width 104 height 29
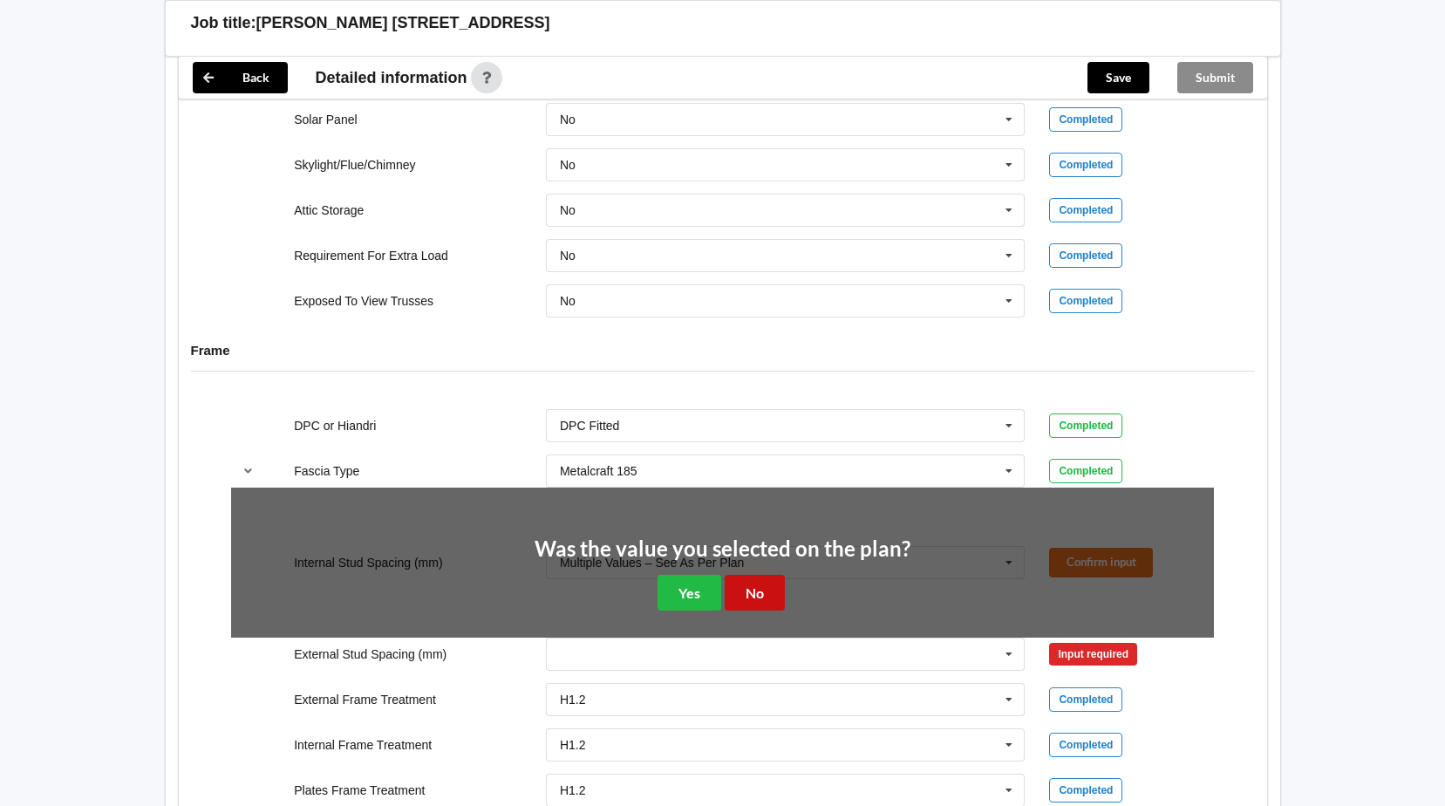
drag, startPoint x: 756, startPoint y: 600, endPoint x: 899, endPoint y: 616, distance: 143.9
click at [759, 600] on button "No" at bounding box center [755, 593] width 60 height 36
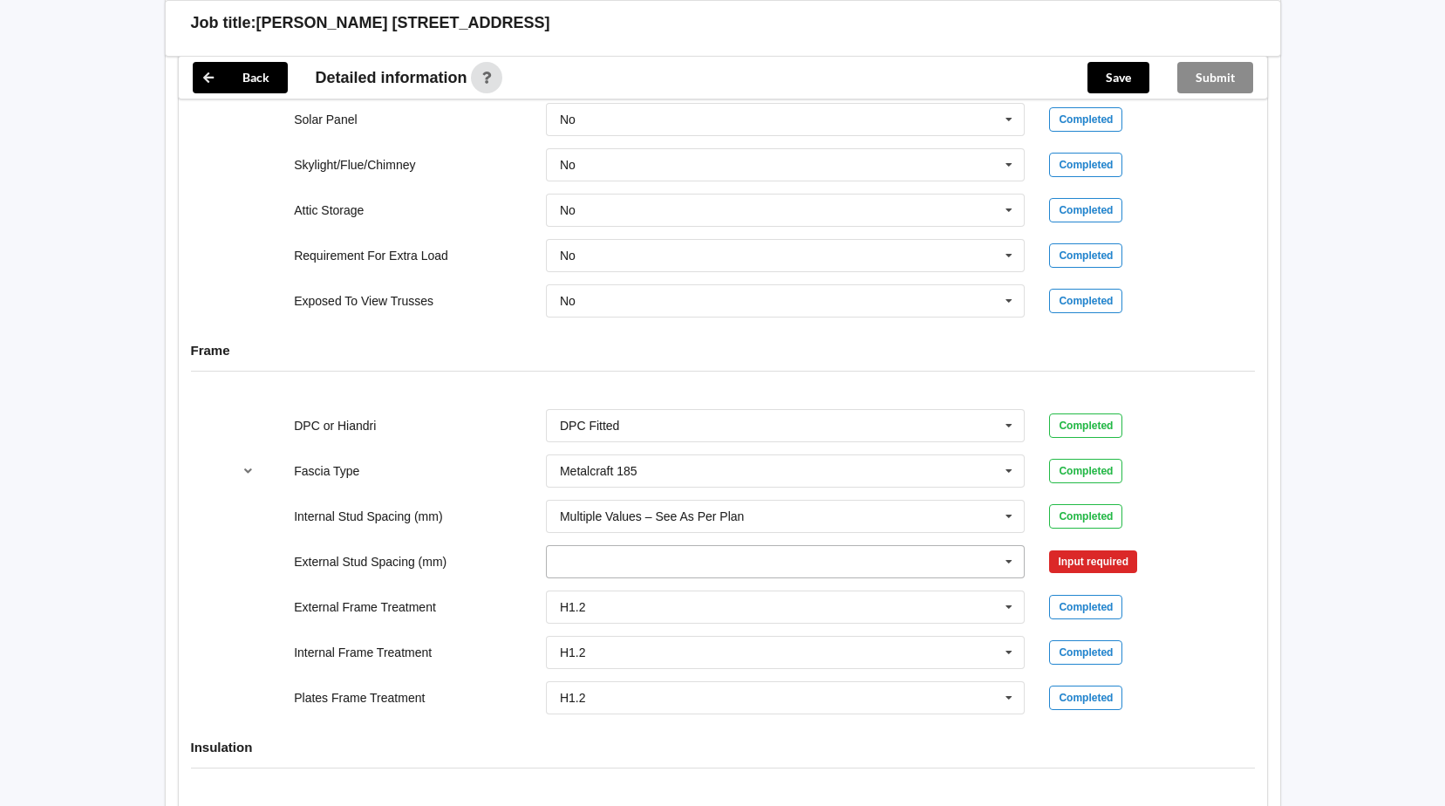
click at [1012, 558] on icon at bounding box center [1009, 562] width 26 height 32
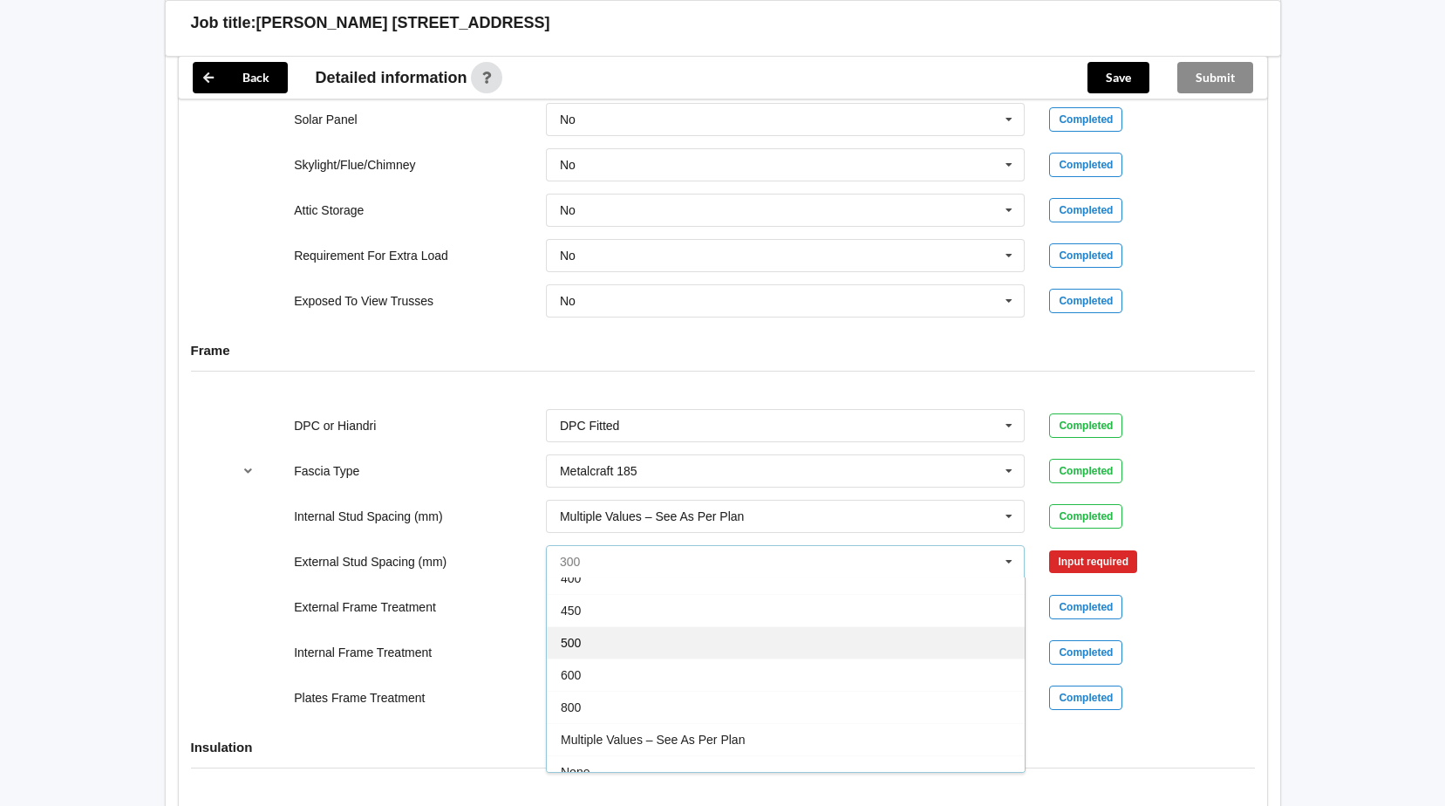
scroll to position [96, 0]
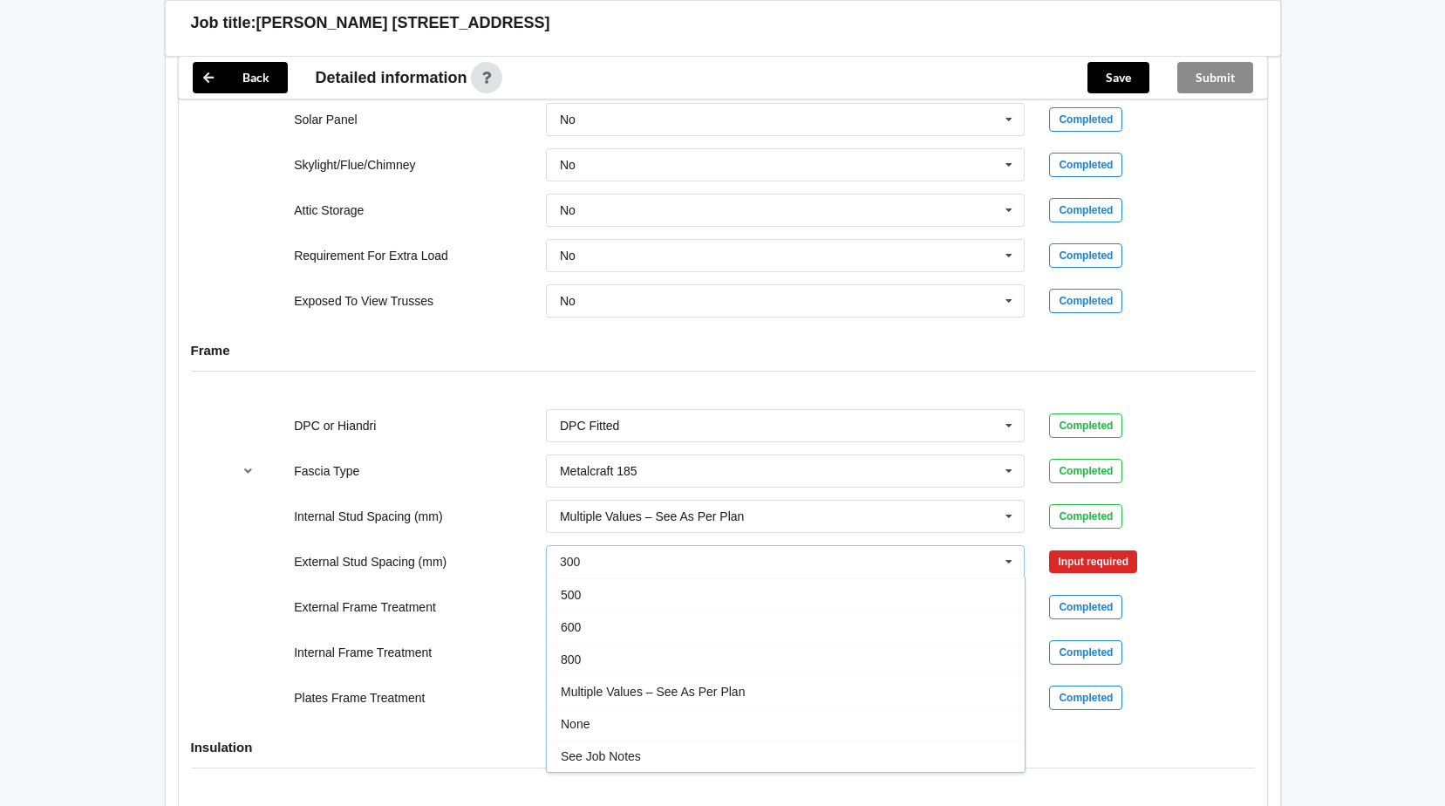
drag, startPoint x: 730, startPoint y: 686, endPoint x: 826, endPoint y: 682, distance: 96.0
click at [738, 686] on span "Multiple Values – See As Per Plan" at bounding box center [653, 691] width 184 height 14
click at [1126, 556] on button "Confirm input" at bounding box center [1101, 561] width 104 height 29
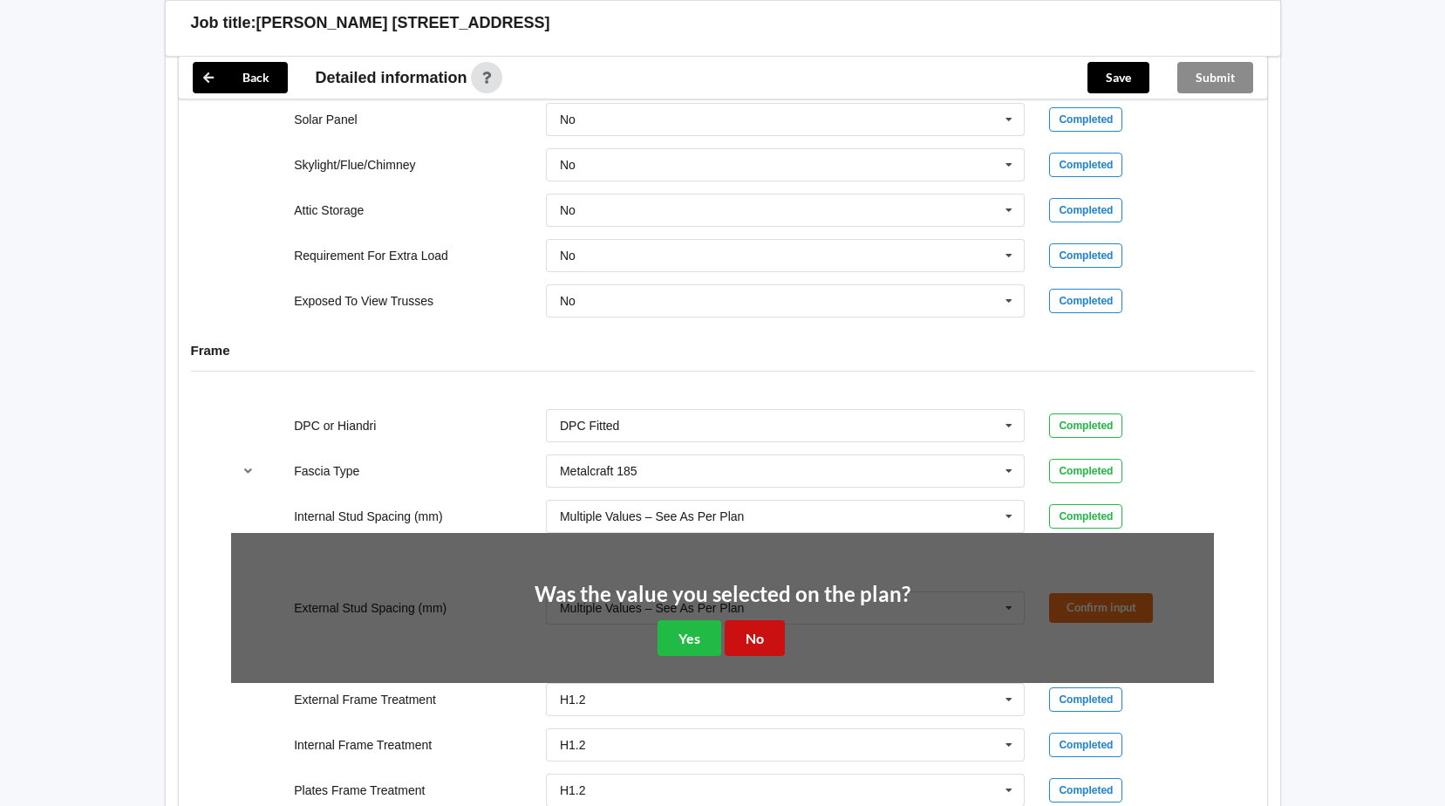
click at [757, 632] on button "No" at bounding box center [755, 638] width 60 height 36
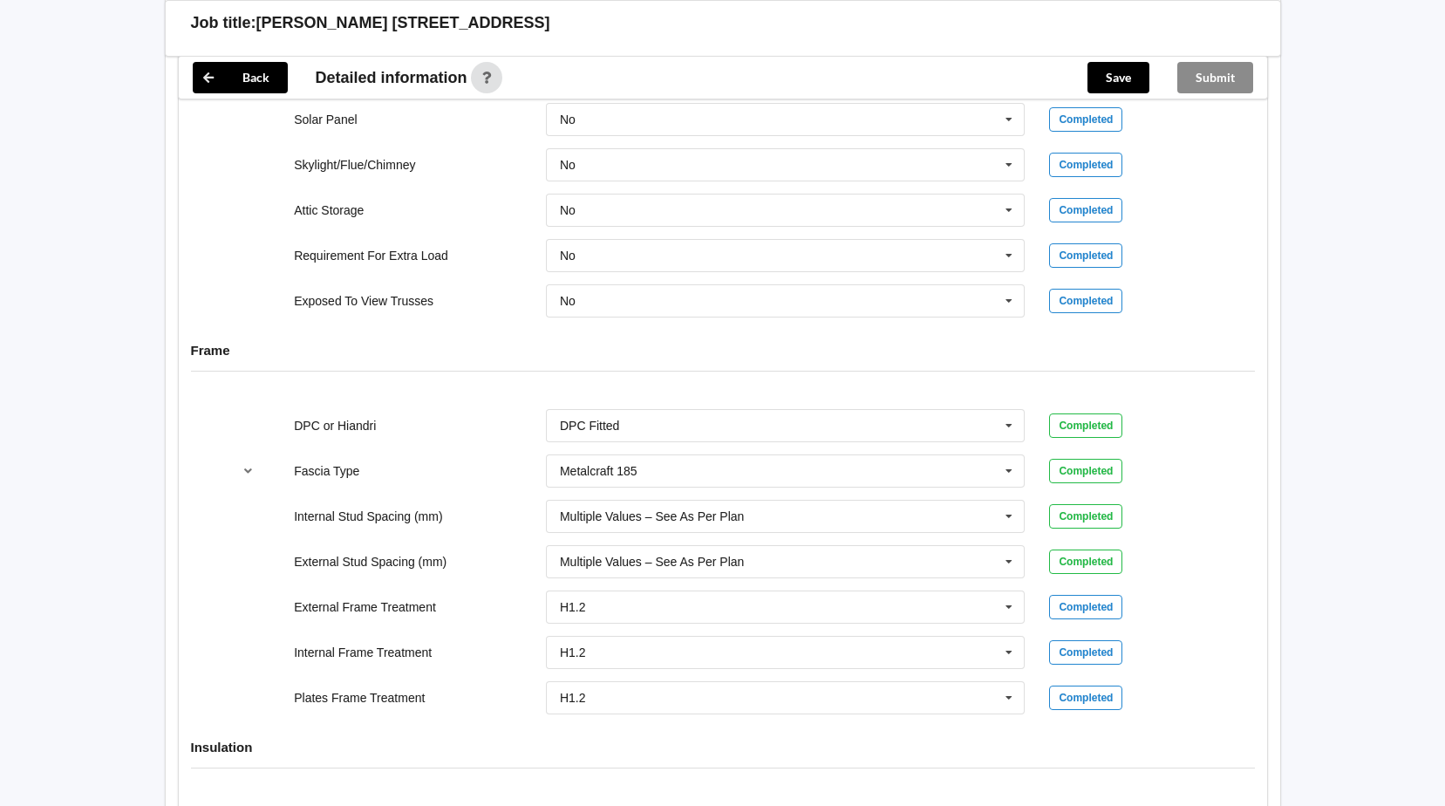
scroll to position [1308, 0]
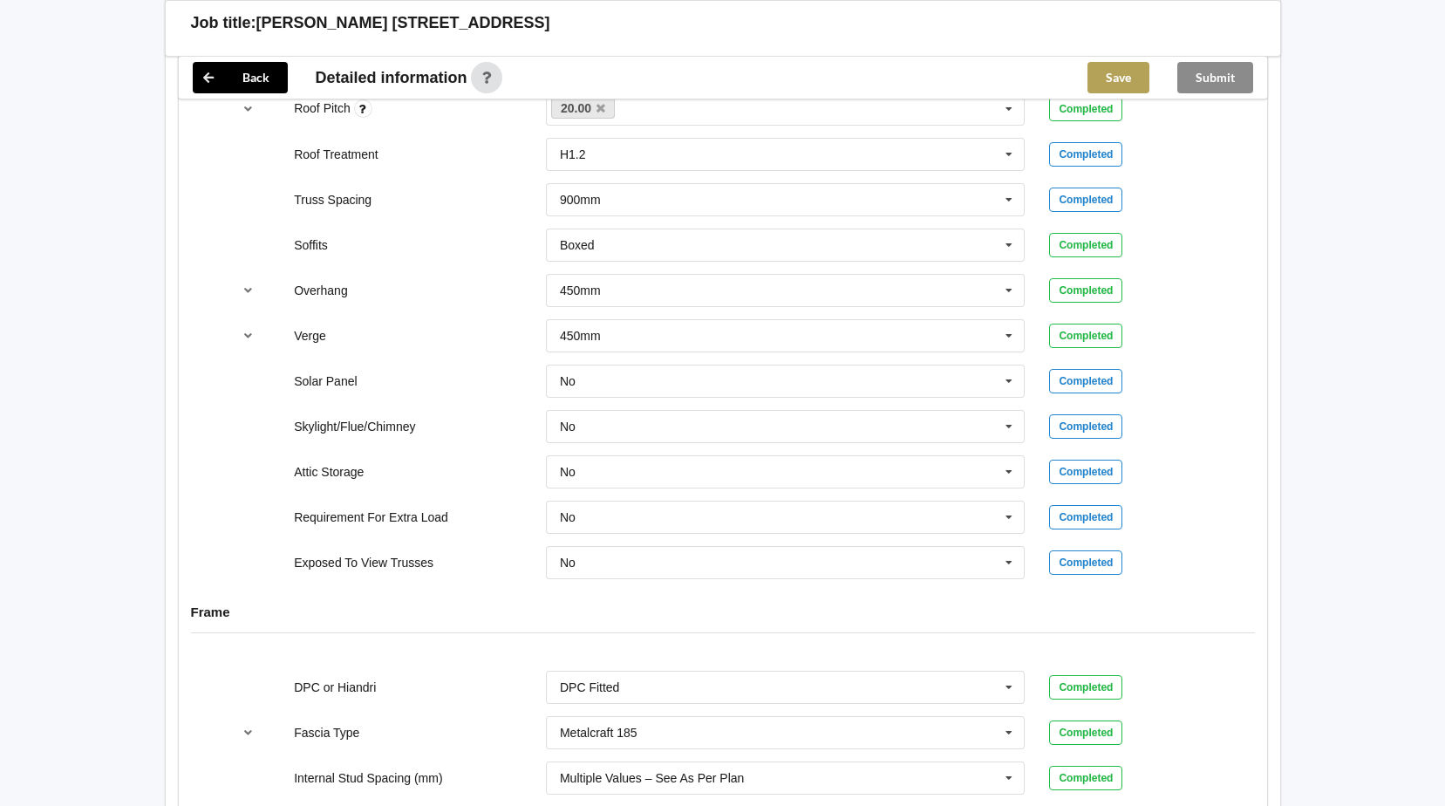
click at [1120, 75] on button "Save" at bounding box center [1118, 77] width 62 height 31
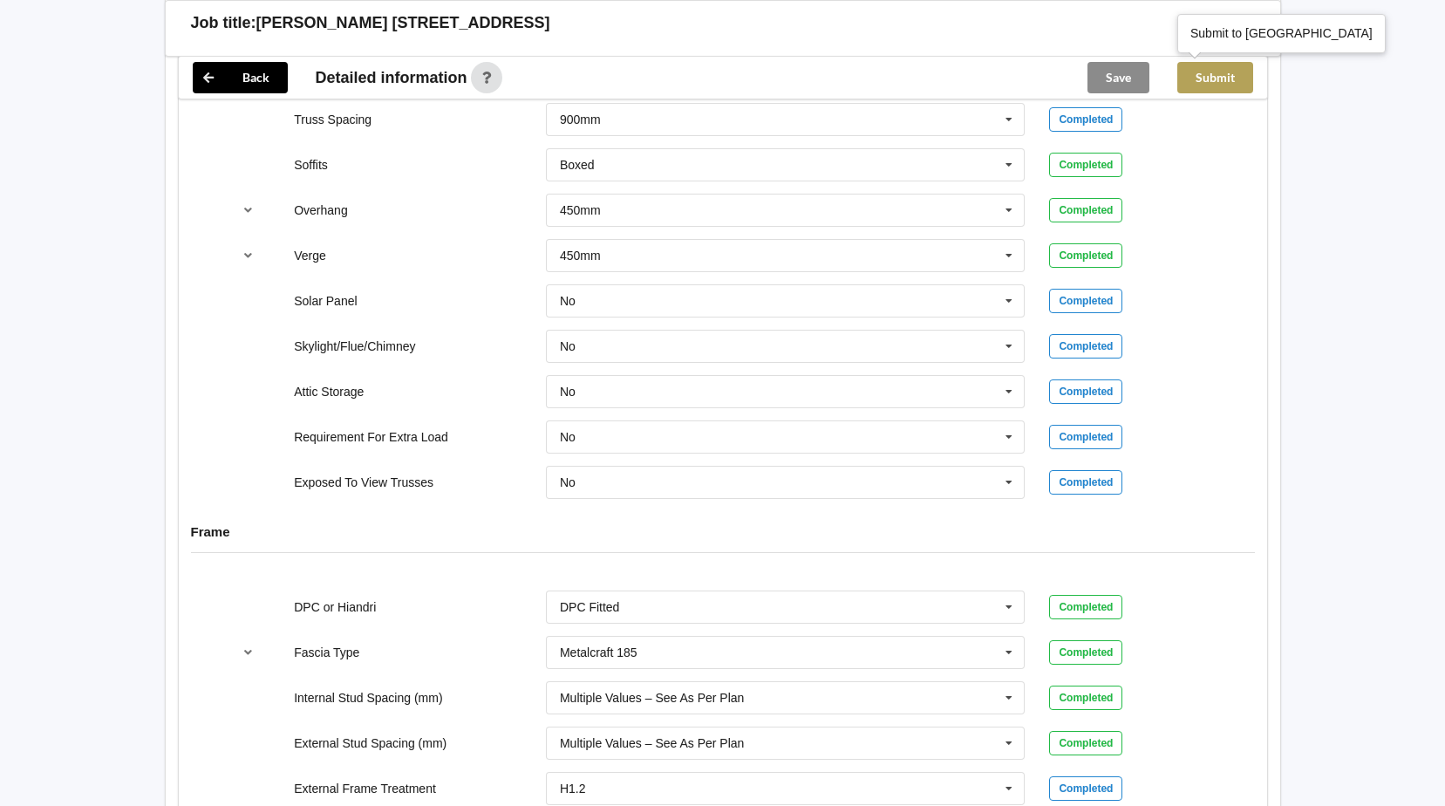
click at [1241, 84] on button "Submit" at bounding box center [1215, 77] width 76 height 31
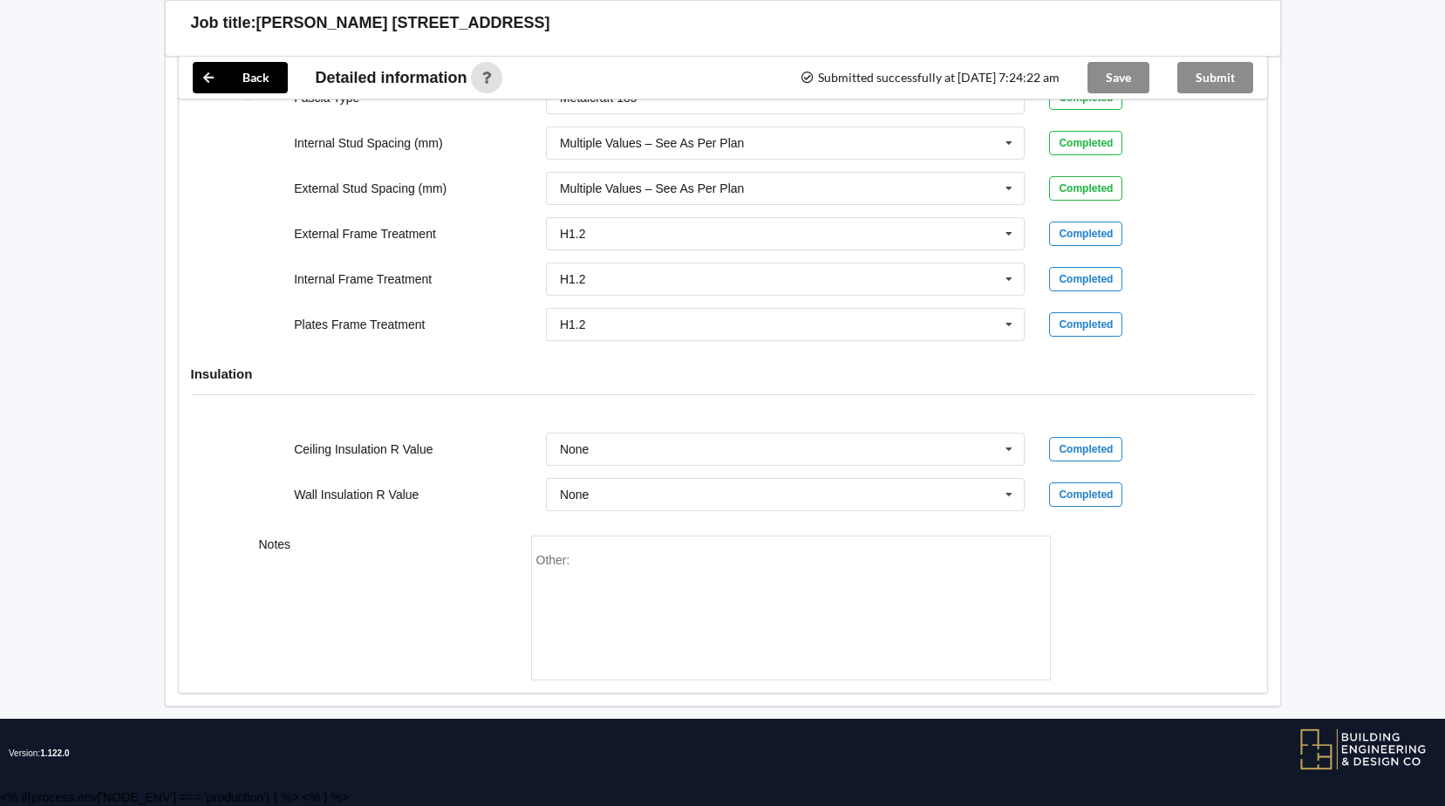
scroll to position [0, 0]
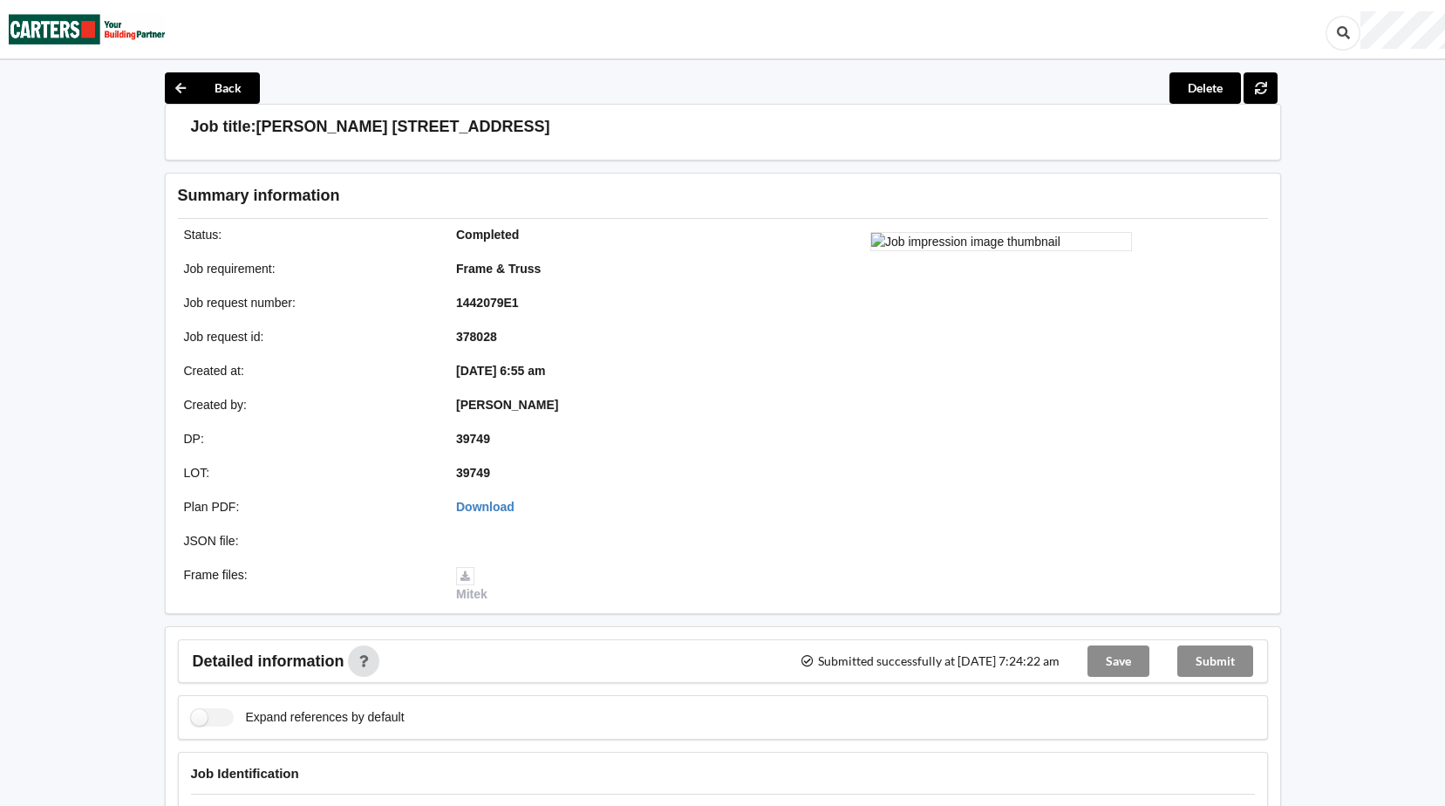
click at [102, 24] on img at bounding box center [87, 29] width 157 height 57
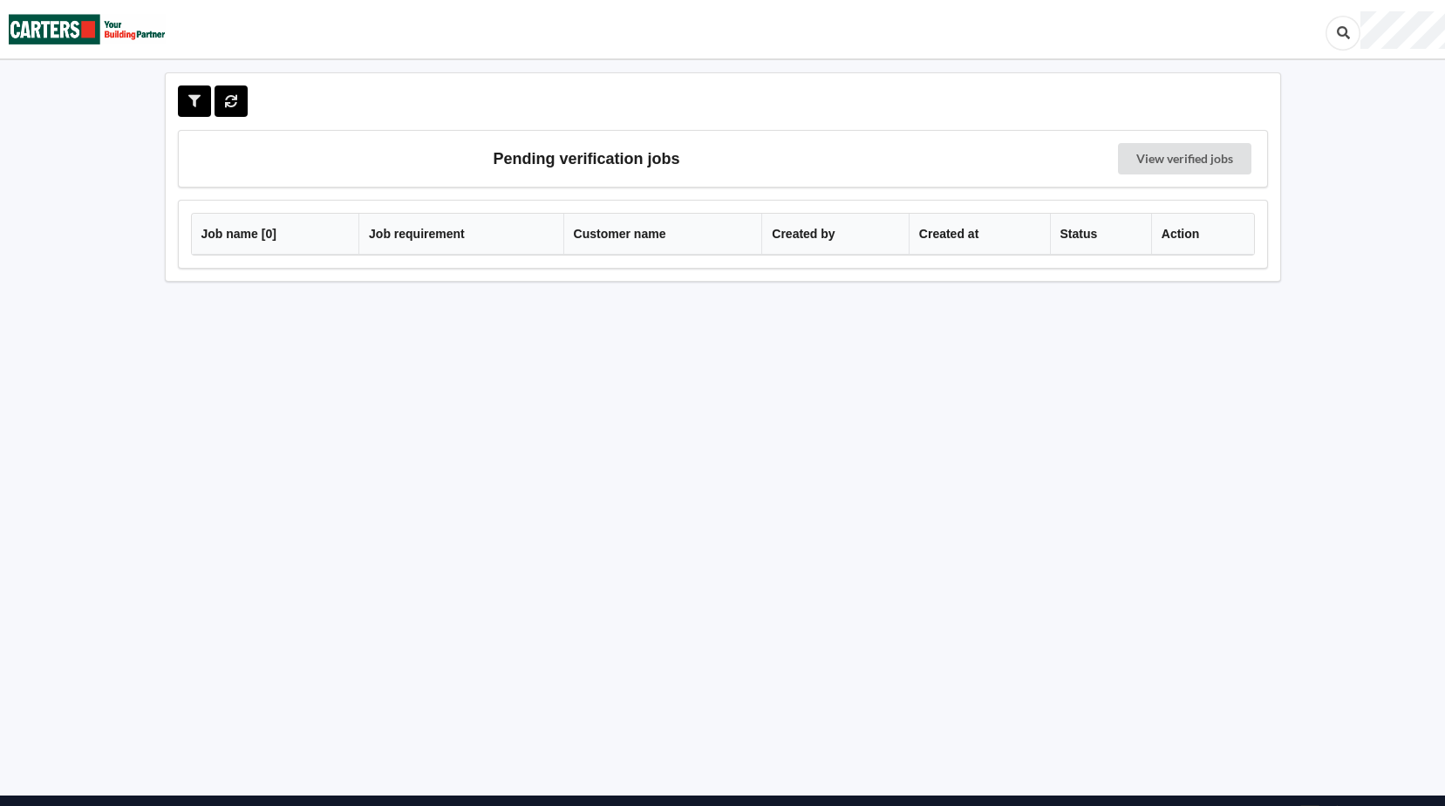
click at [34, 16] on img at bounding box center [87, 29] width 157 height 57
